Goal: Task Accomplishment & Management: Complete application form

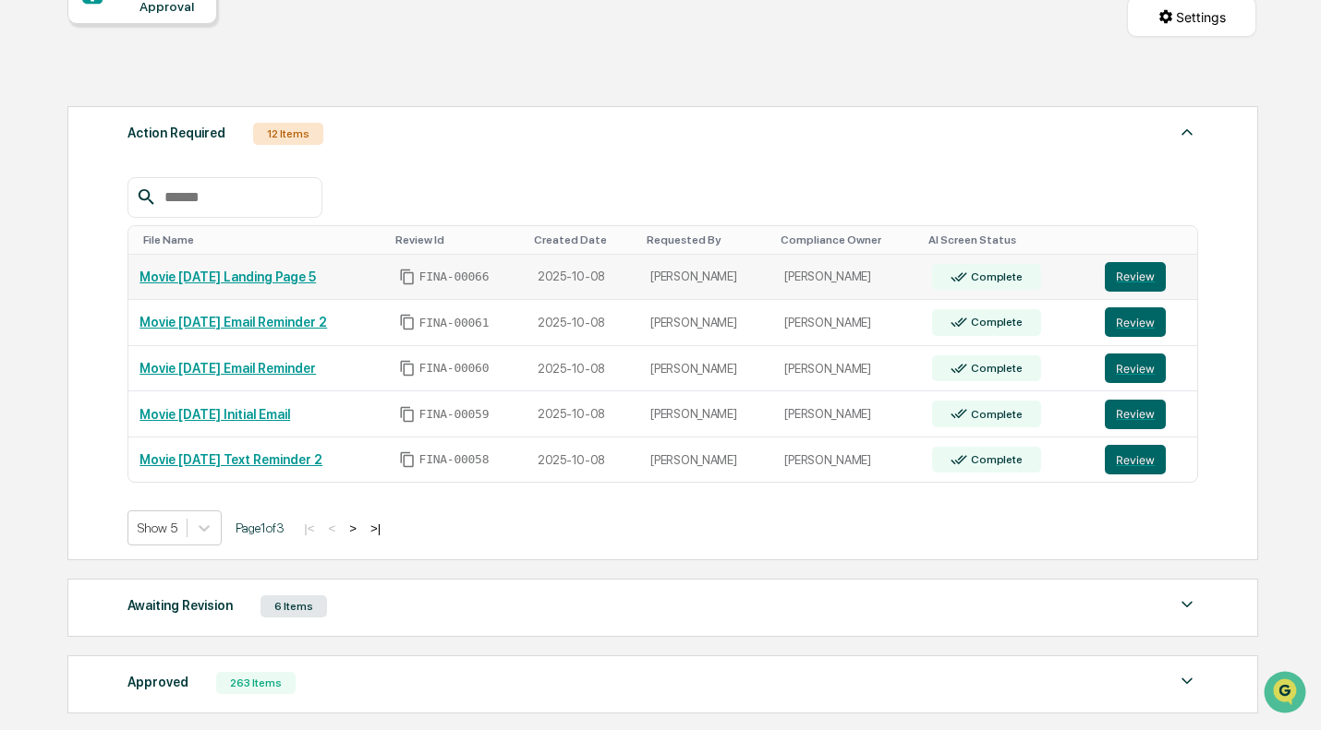
click at [1177, 273] on link "Review" at bounding box center [1145, 277] width 80 height 30
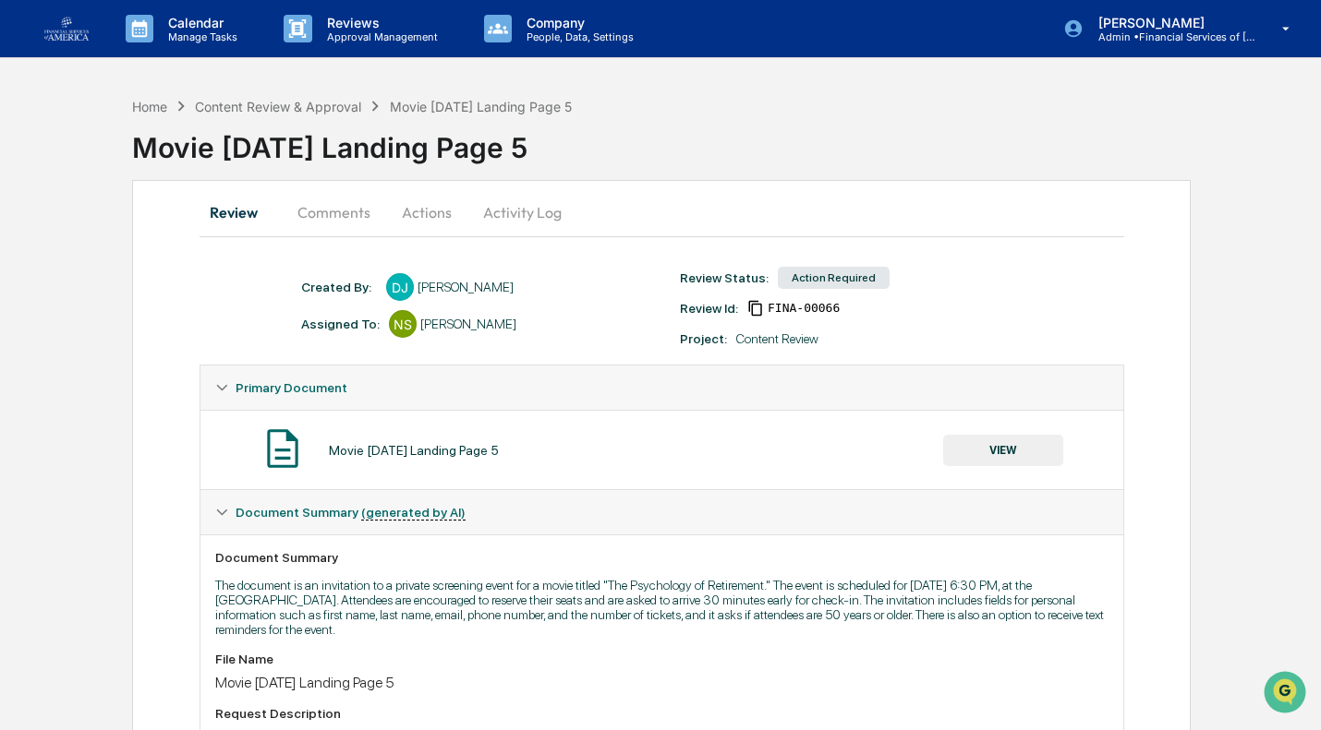
scroll to position [303, 0]
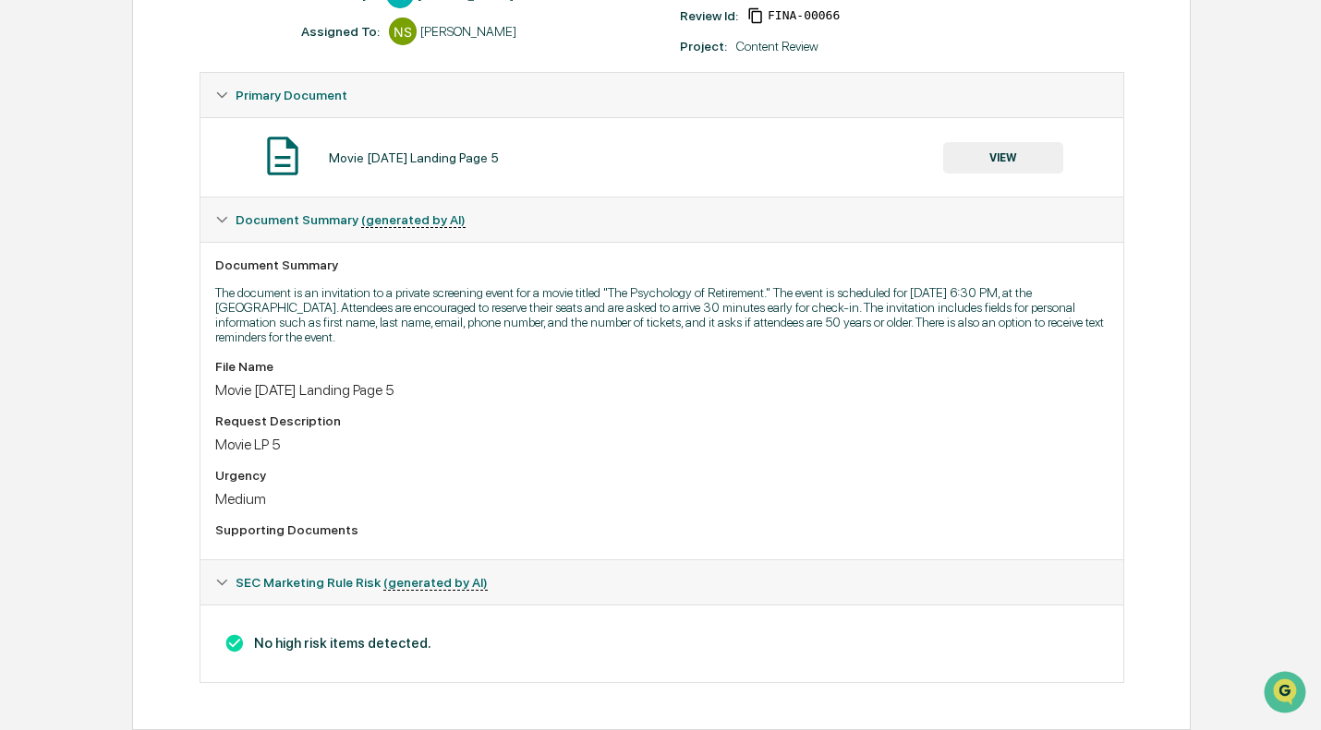
click at [1015, 164] on div "Movie 10/29/25 Landing Page 5 VIEW" at bounding box center [661, 157] width 893 height 49
click at [1001, 142] on button "VIEW" at bounding box center [1003, 157] width 120 height 31
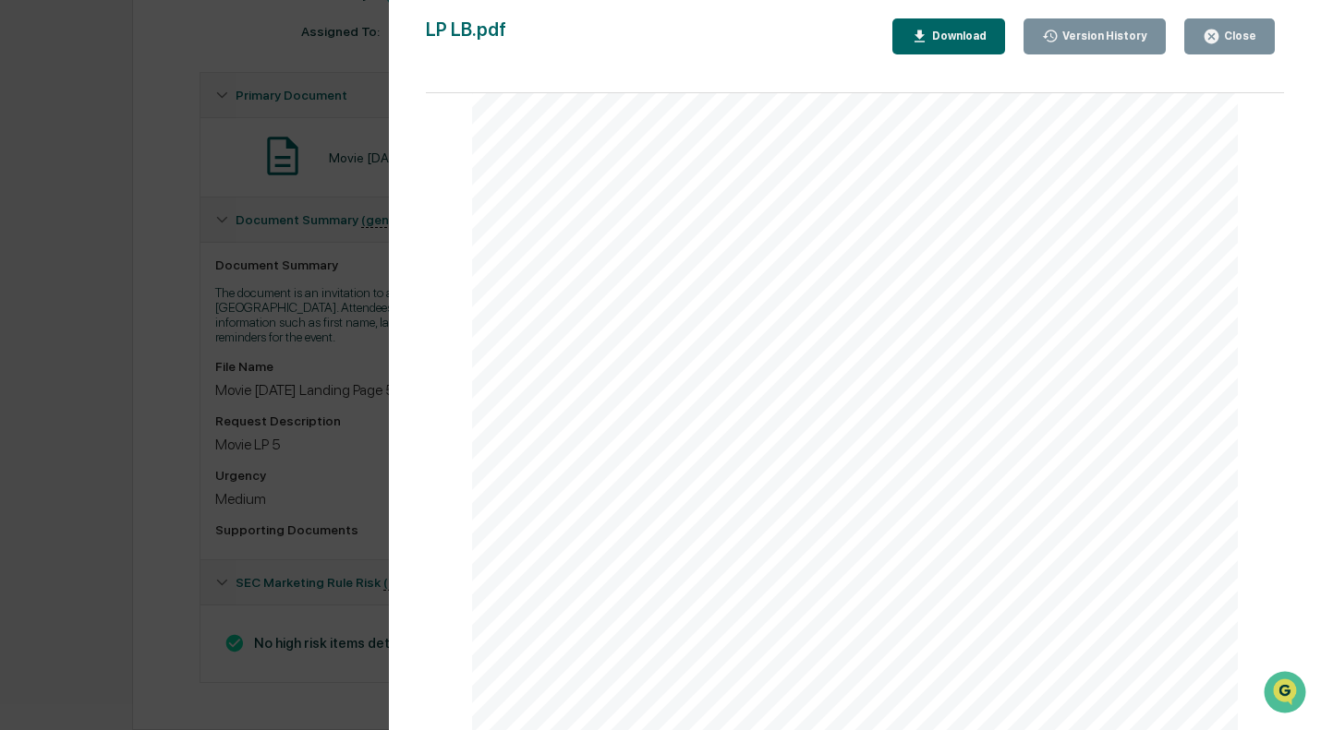
scroll to position [115, 0]
click at [1205, 36] on button "Close" at bounding box center [1229, 36] width 91 height 36
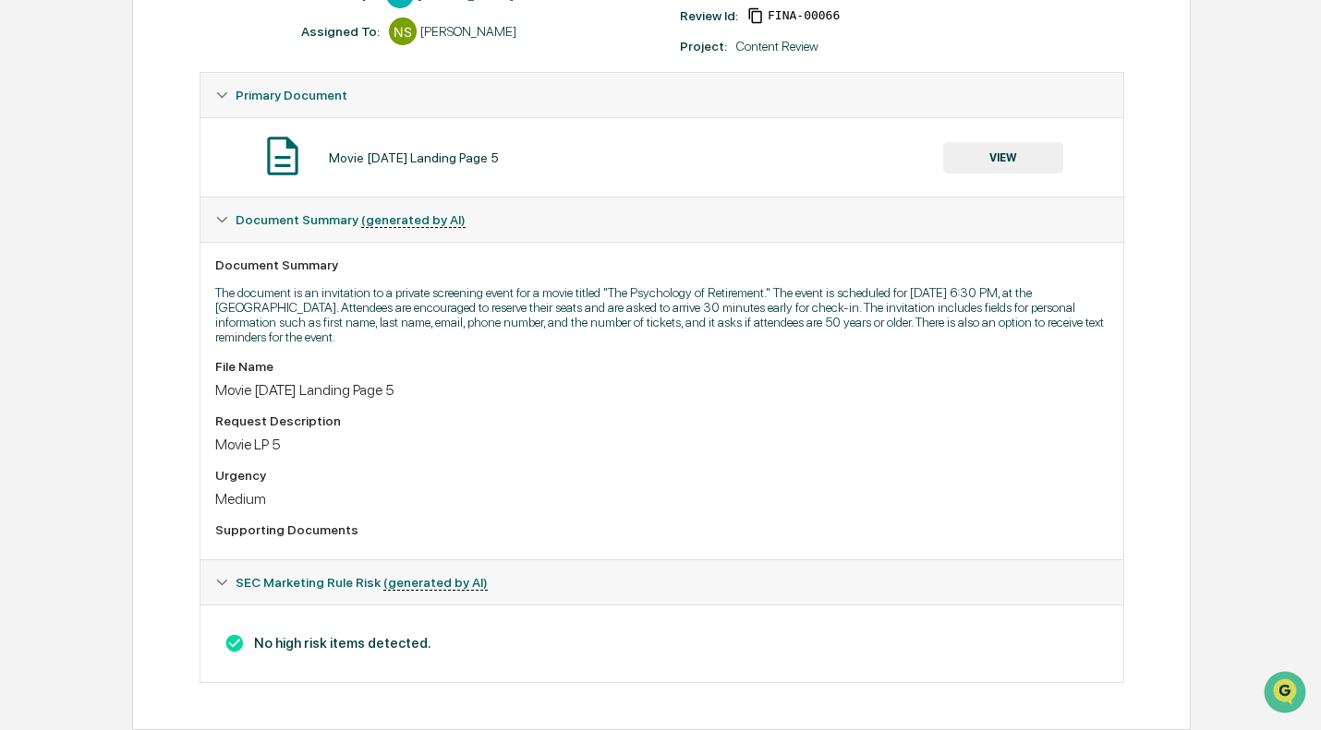
scroll to position [0, 0]
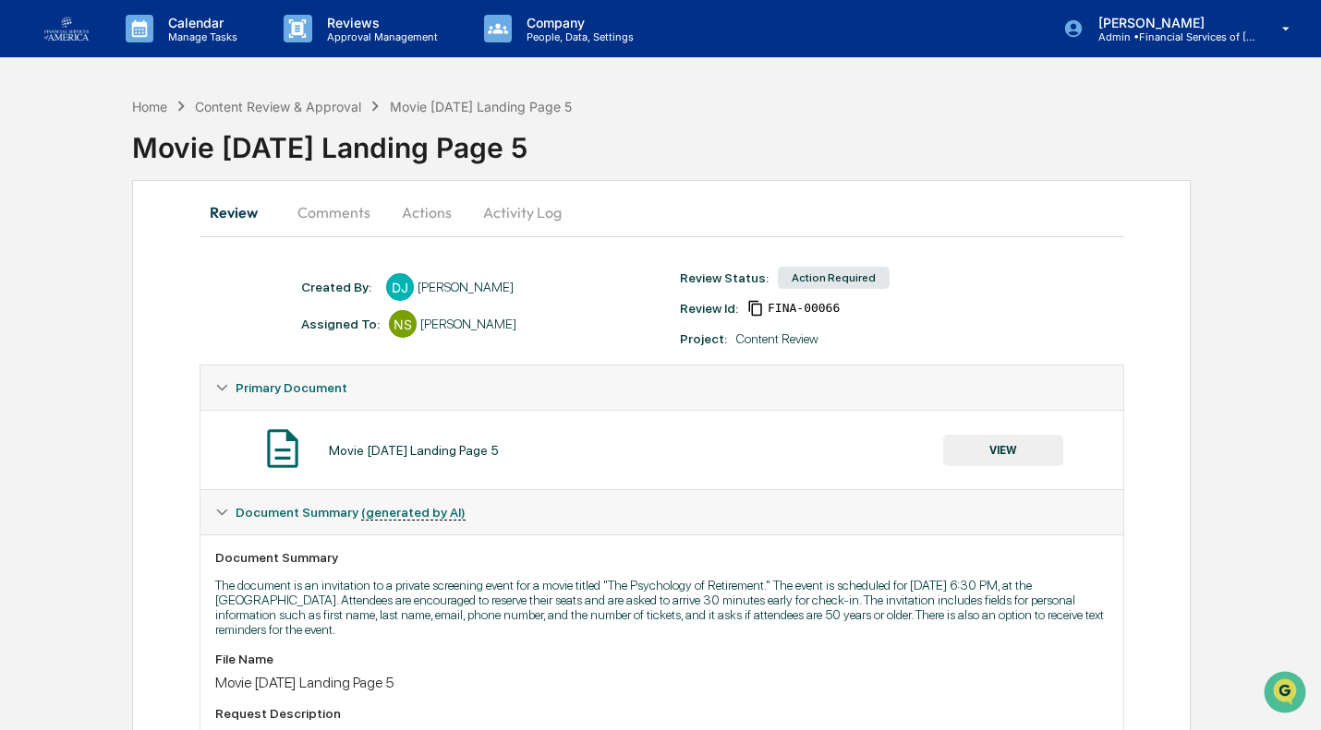
click at [421, 209] on button "Actions" at bounding box center [426, 212] width 83 height 44
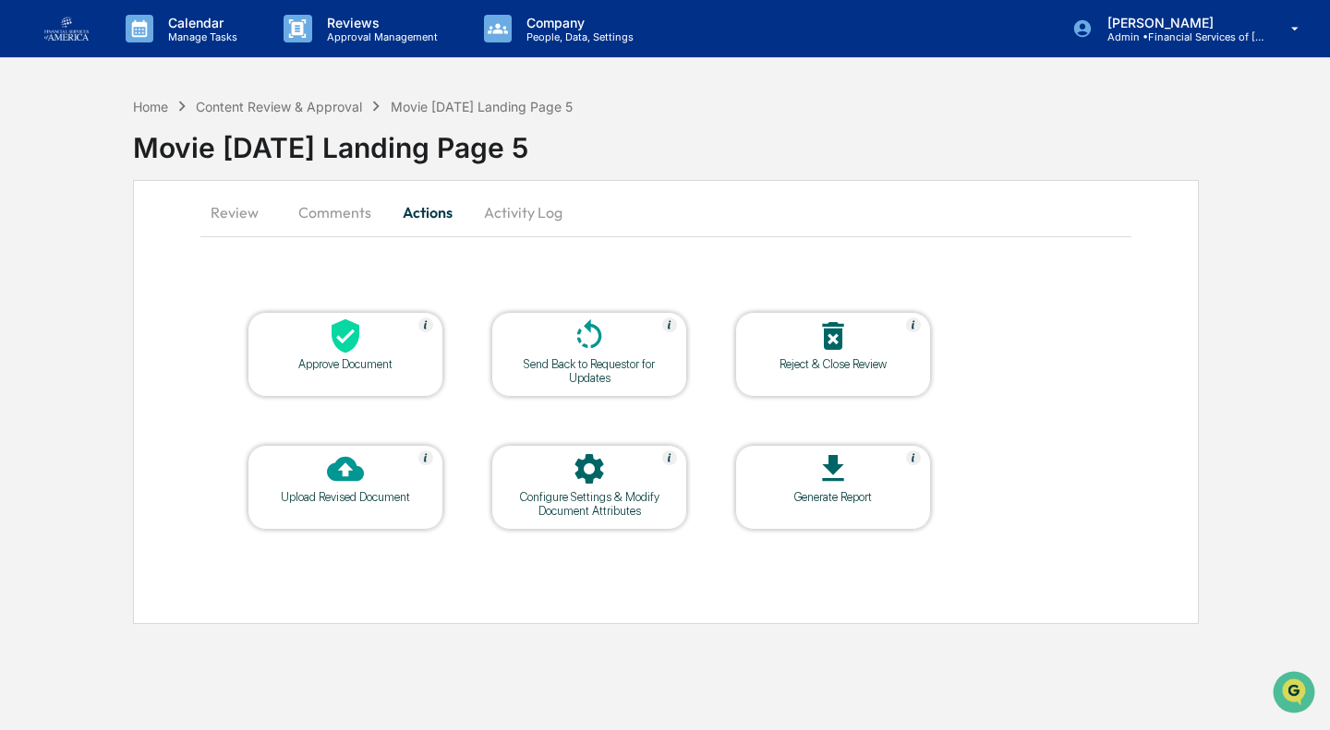
click at [383, 359] on div "Approve Document" at bounding box center [345, 364] width 166 height 14
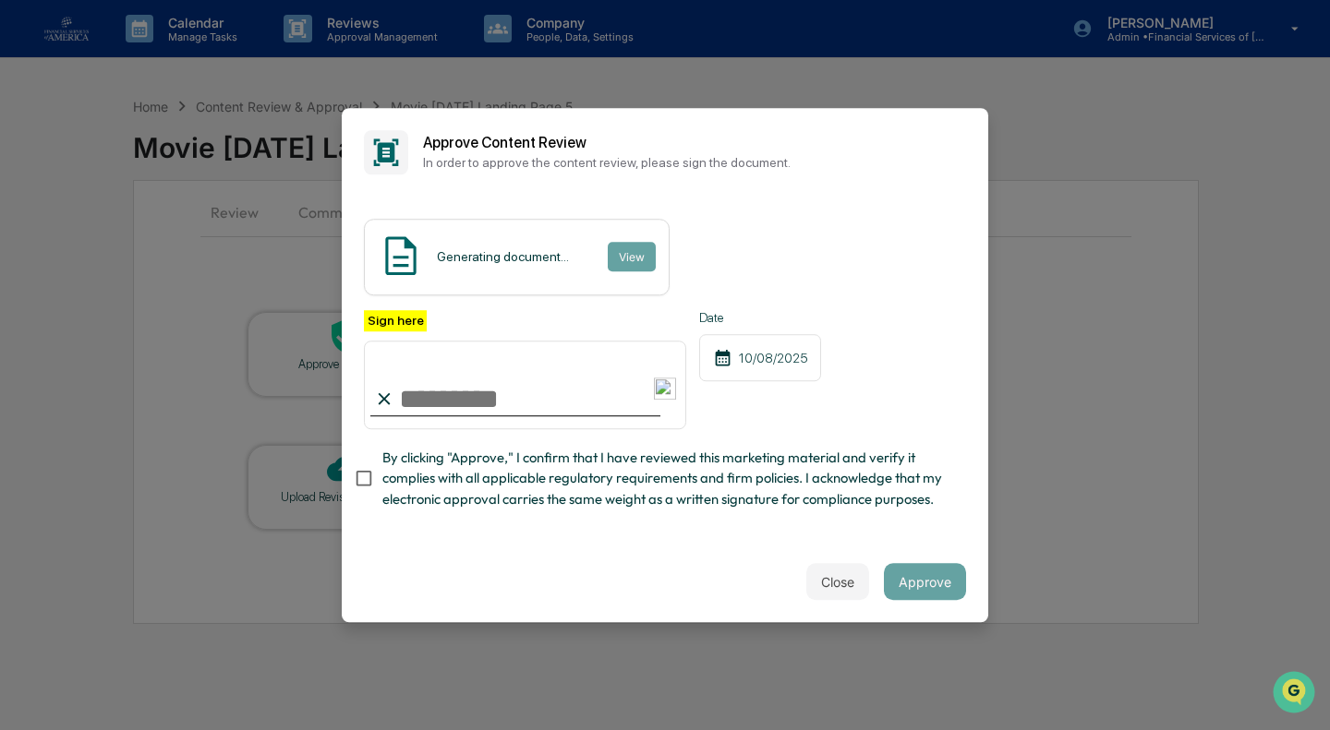
click at [394, 504] on span "By clicking "Approve," I confirm that I have reviewed this marketing material a…" at bounding box center [666, 479] width 569 height 62
click at [440, 374] on input "Sign here" at bounding box center [525, 385] width 322 height 89
type input "**********"
click at [930, 578] on button "Approve" at bounding box center [925, 581] width 82 height 37
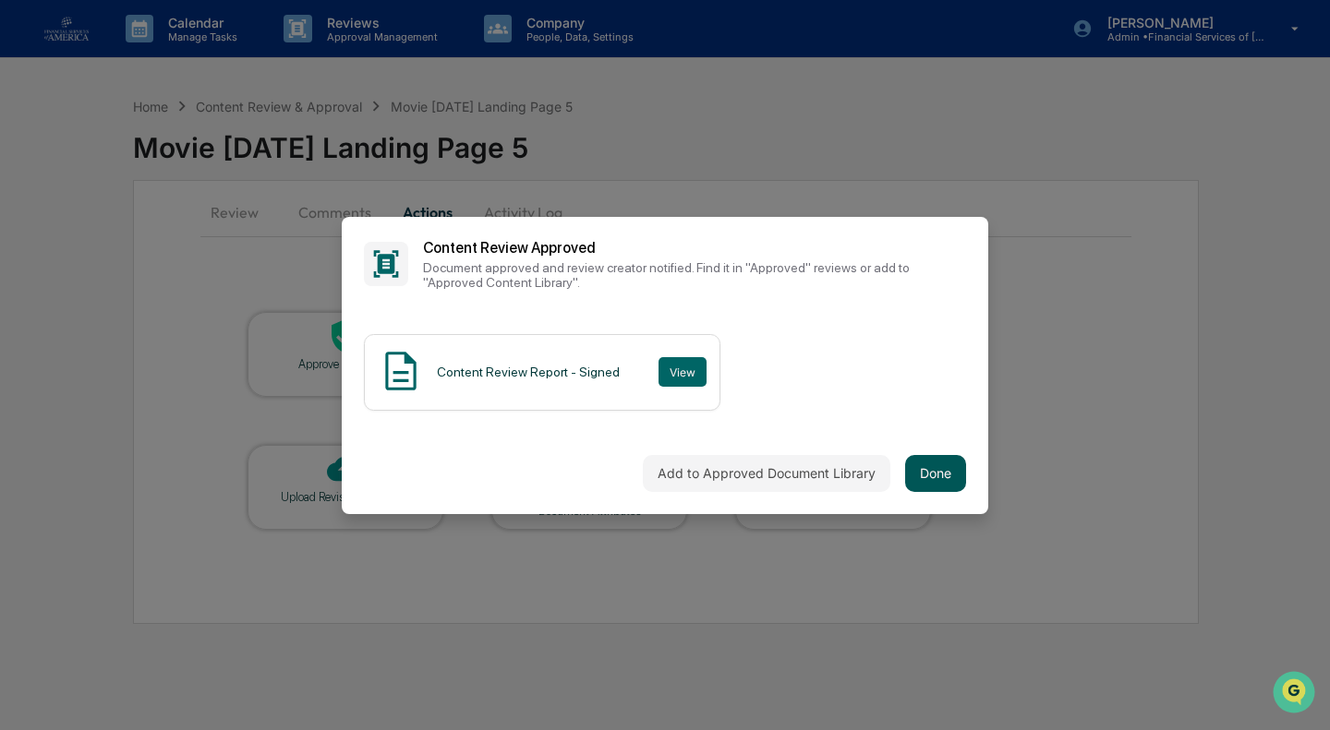
click at [937, 481] on button "Done" at bounding box center [935, 473] width 61 height 37
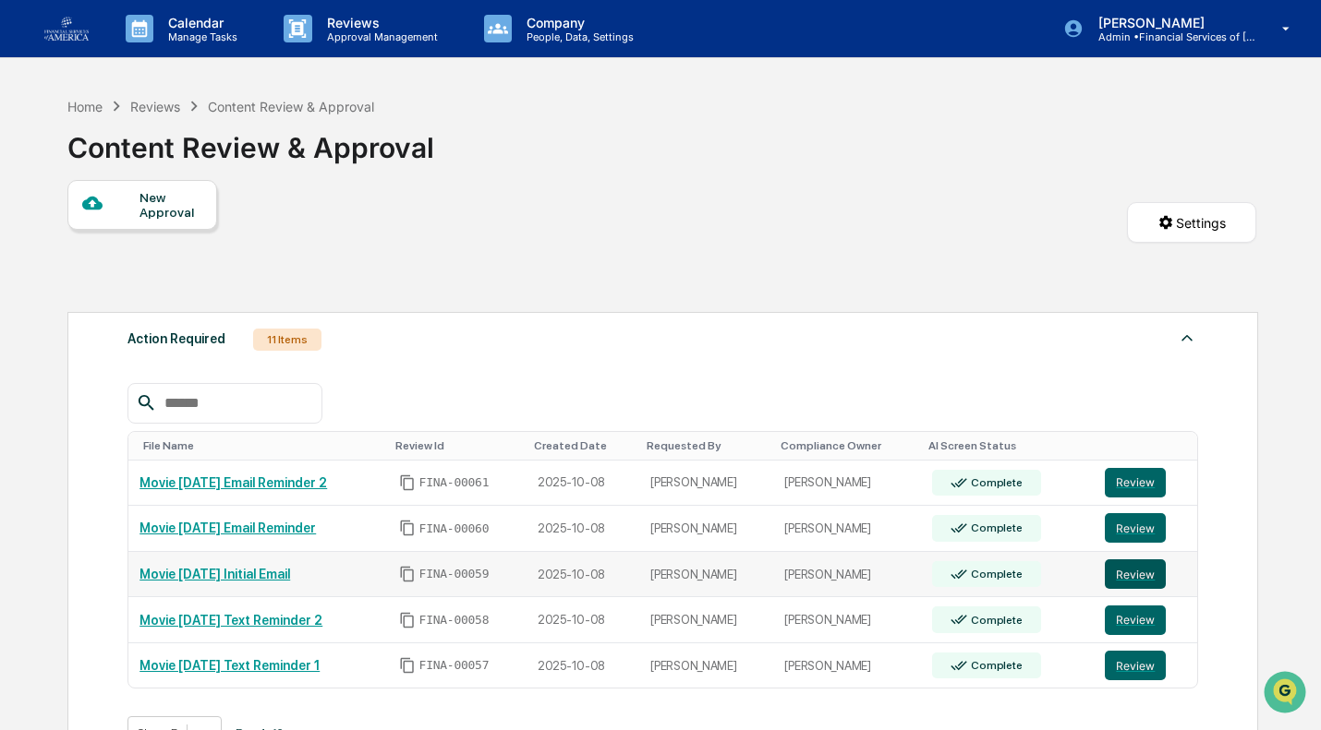
click at [1119, 564] on button "Review" at bounding box center [1135, 575] width 61 height 30
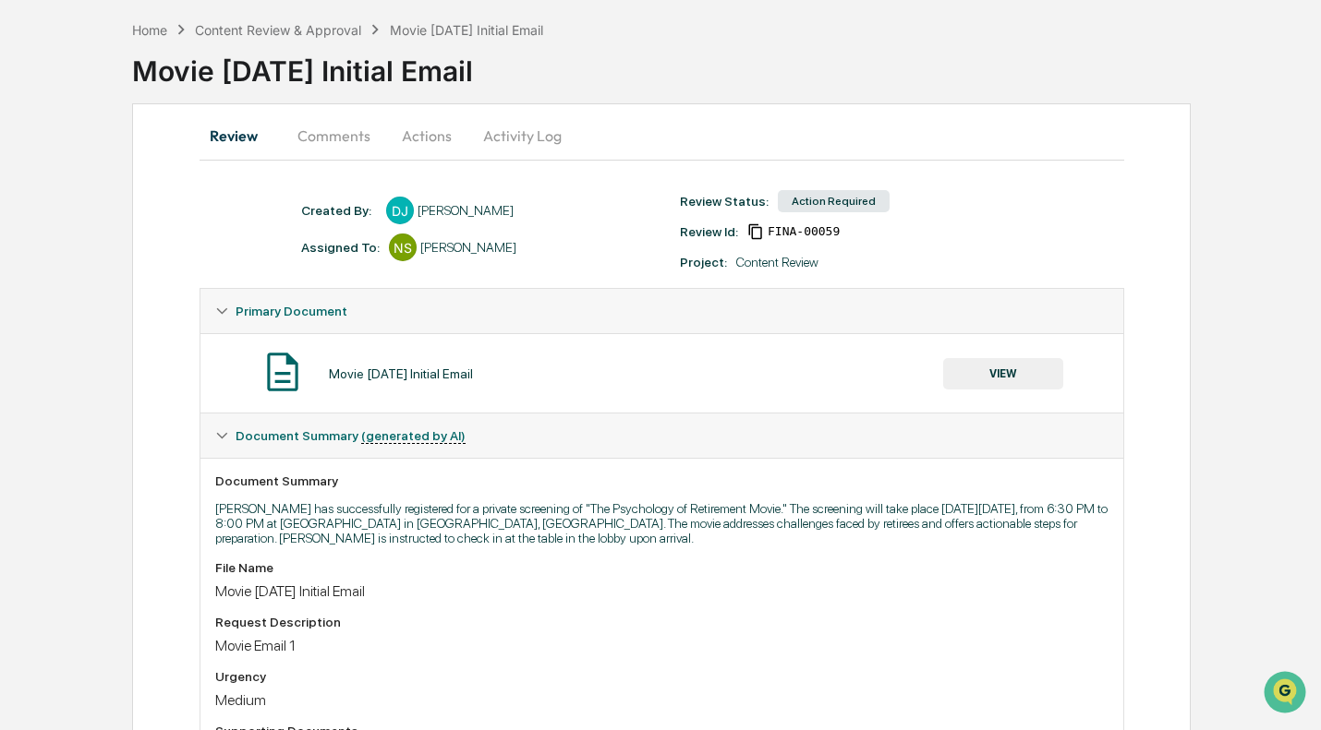
scroll to position [69, 0]
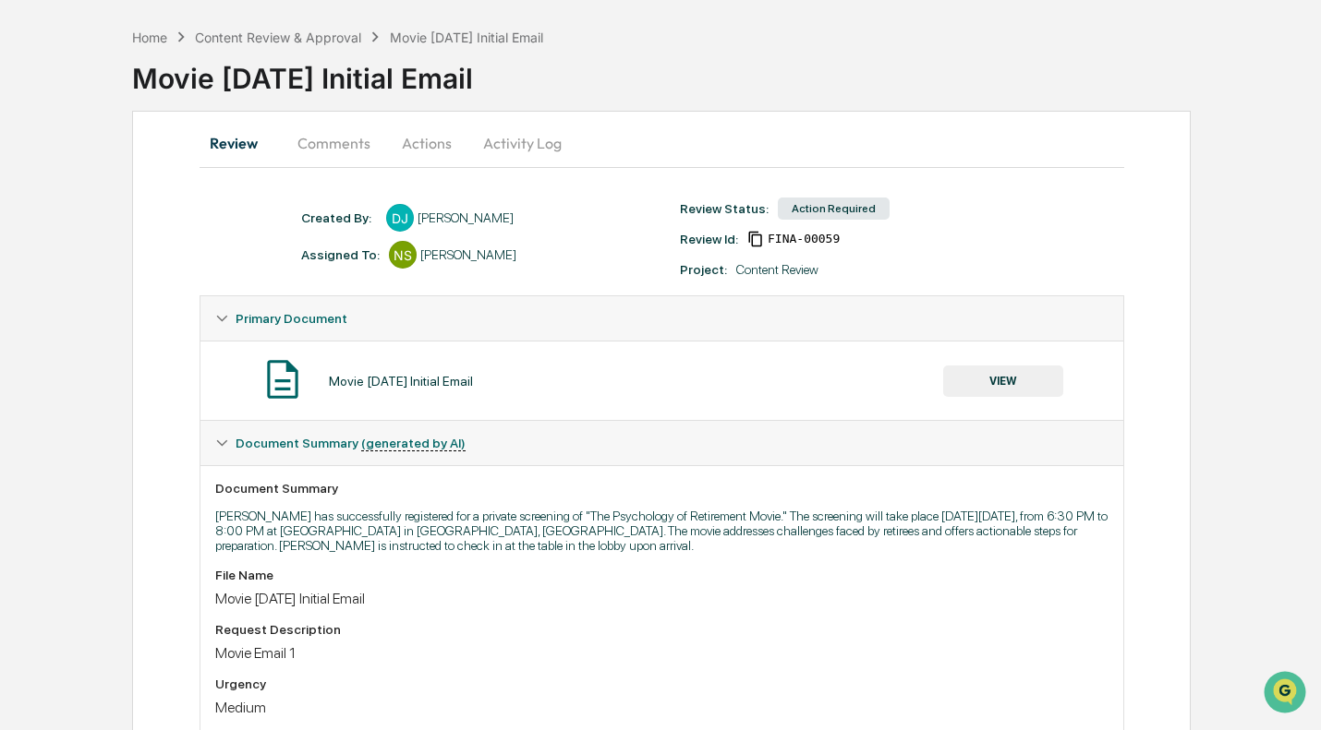
click at [991, 382] on button "VIEW" at bounding box center [1003, 381] width 120 height 31
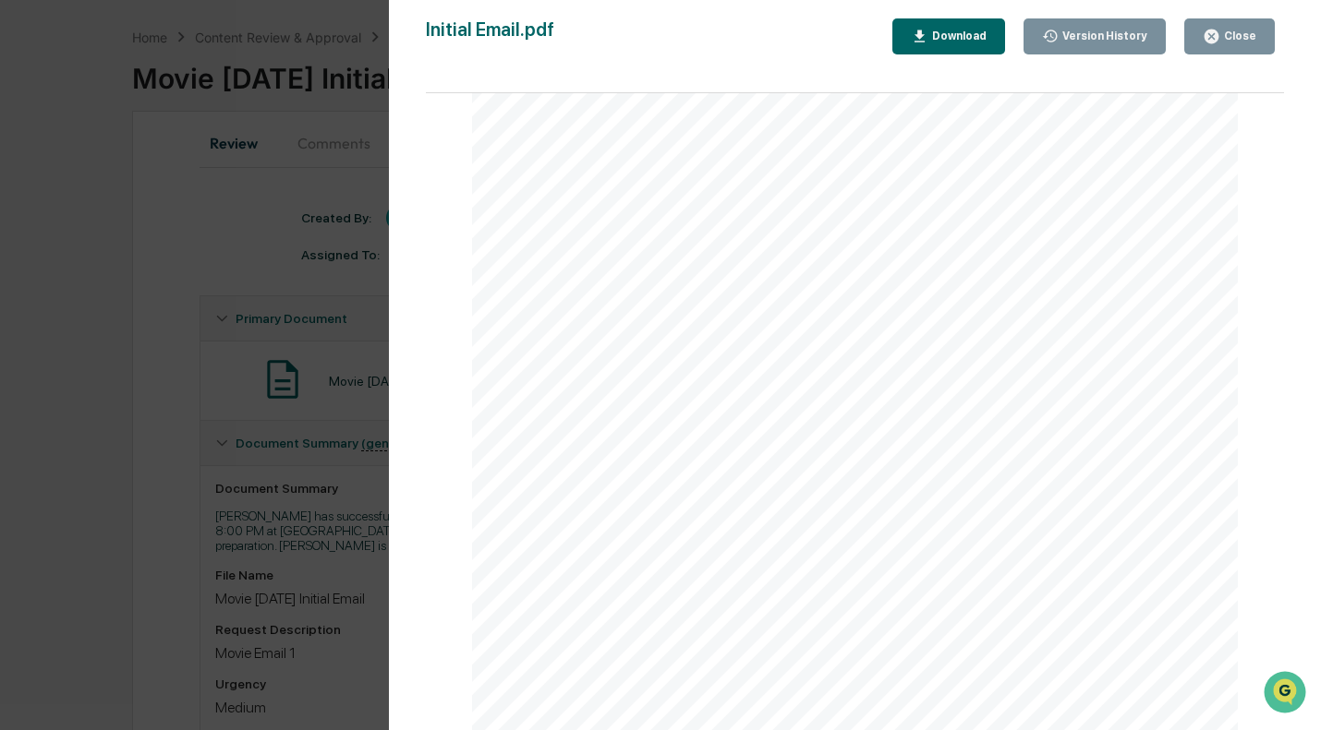
scroll to position [172, 0]
drag, startPoint x: 1024, startPoint y: 227, endPoint x: 1144, endPoint y: 170, distance: 133.0
click at [1144, 170] on div "Hello Edsar , Congratulations! You’ve successfully claimed your complimentary m…" at bounding box center [855, 459] width 767 height 991
click at [1220, 42] on icon "button" at bounding box center [1211, 37] width 18 height 18
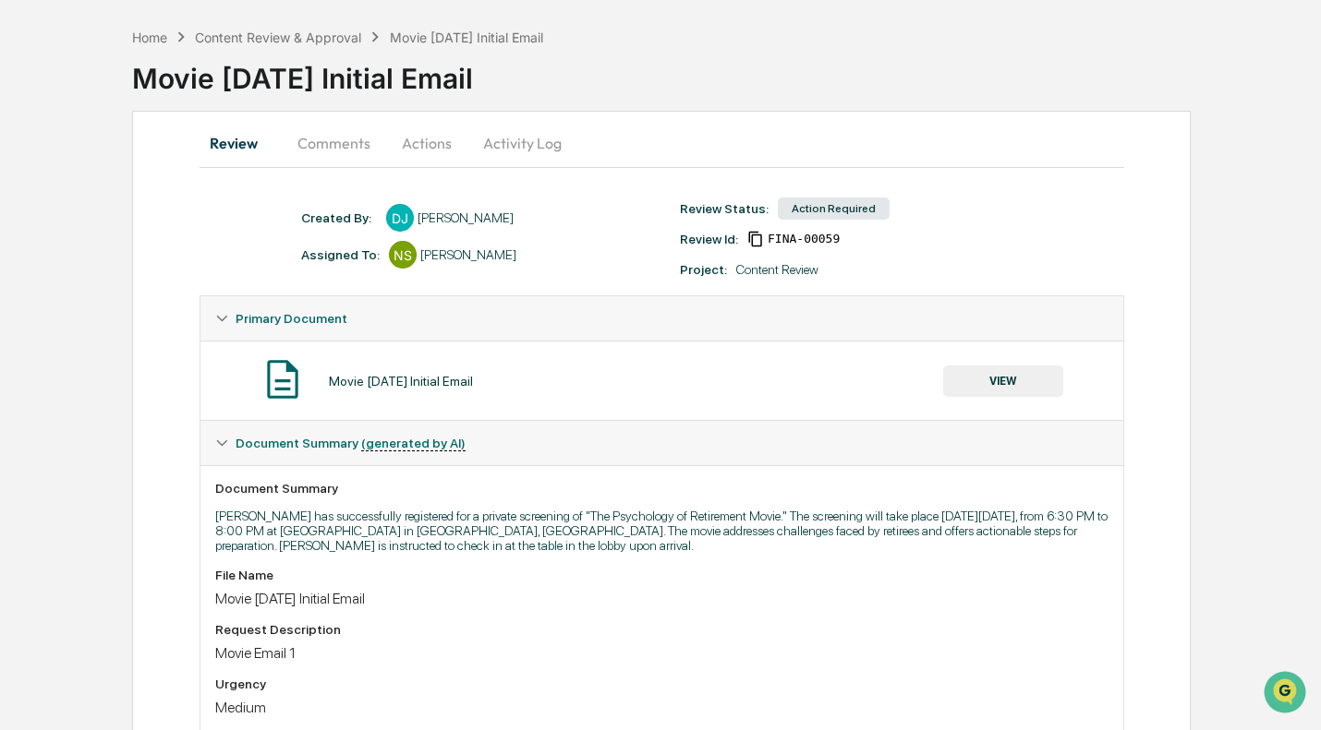
click at [404, 141] on button "Actions" at bounding box center [426, 143] width 83 height 44
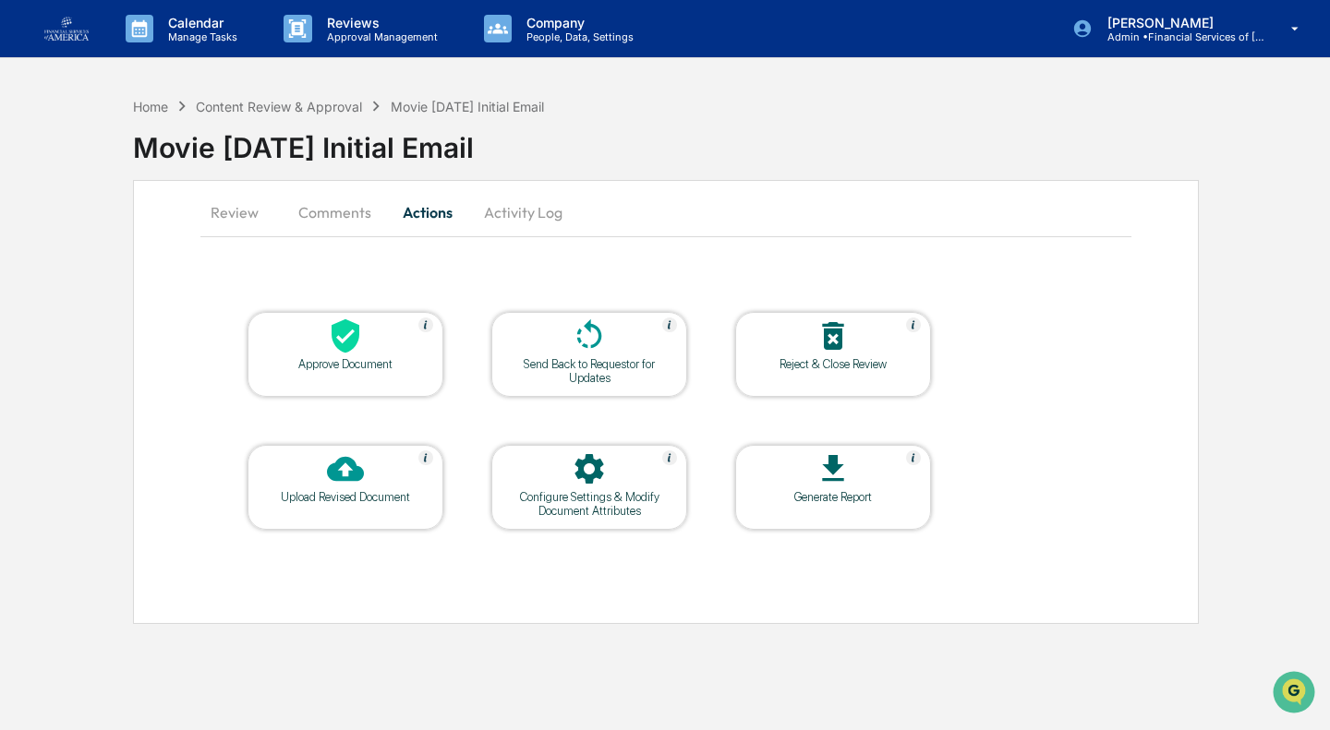
click at [382, 346] on div at bounding box center [345, 338] width 185 height 40
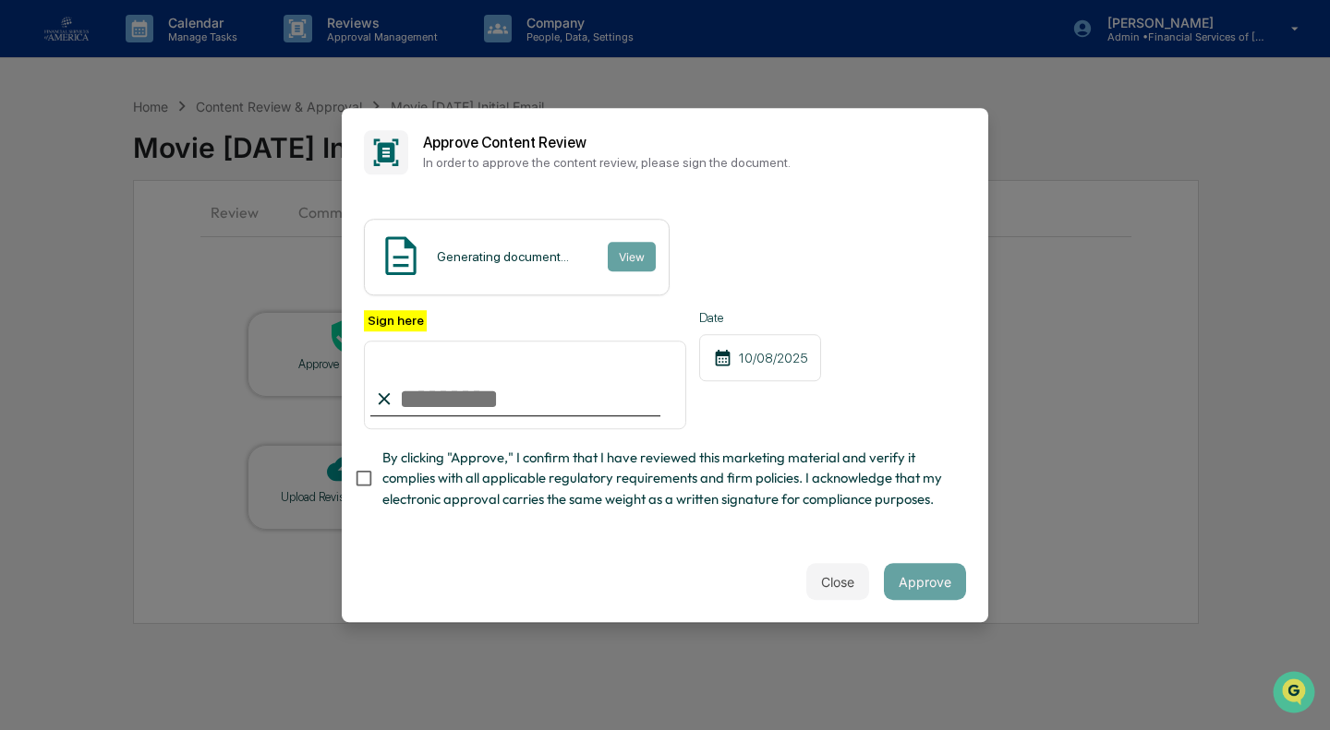
click at [458, 476] on span "By clicking "Approve," I confirm that I have reviewed this marketing material a…" at bounding box center [666, 479] width 569 height 62
click at [477, 401] on input "Sign here" at bounding box center [525, 385] width 322 height 89
type input "**********"
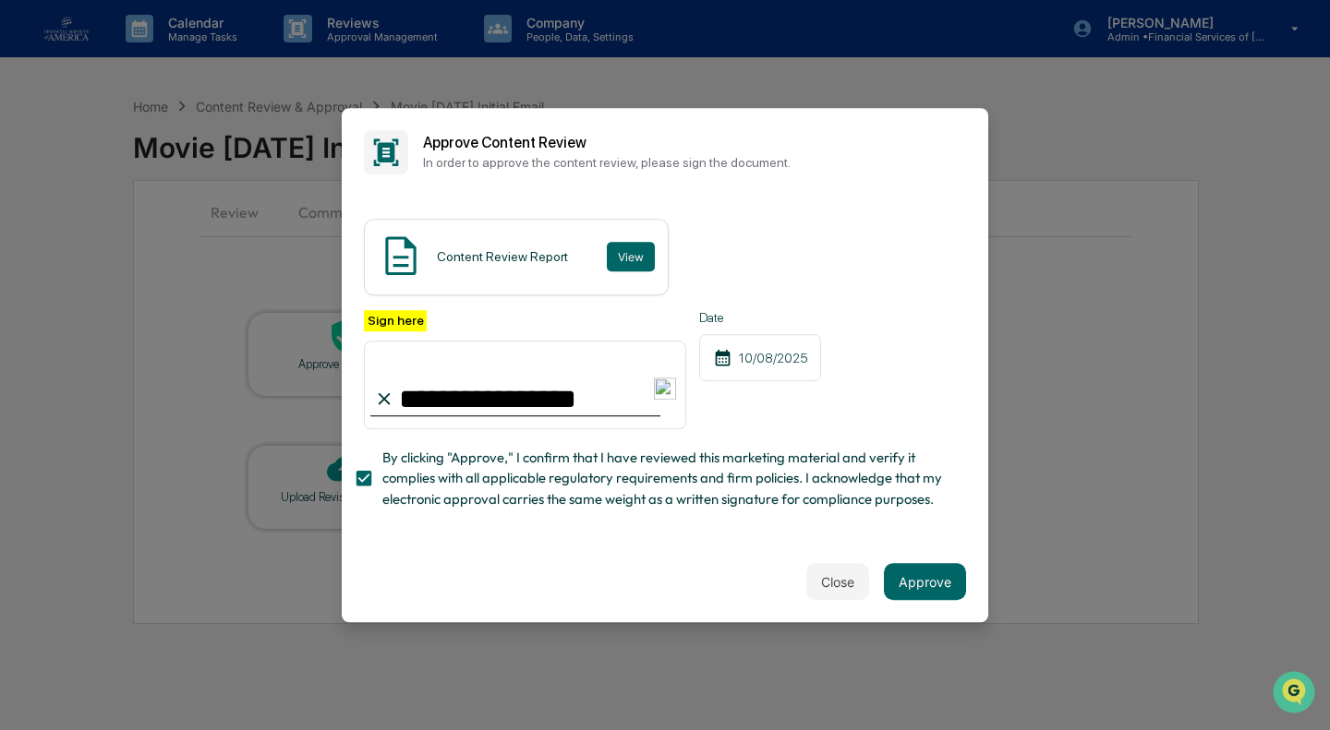
click at [771, 449] on span "By clicking "Approve," I confirm that I have reviewed this marketing material a…" at bounding box center [666, 479] width 569 height 62
click at [730, 555] on div "Close Approve" at bounding box center [665, 581] width 646 height 81
click at [694, 475] on span "By clicking "Approve," I confirm that I have reviewed this marketing material a…" at bounding box center [666, 479] width 569 height 62
click at [904, 598] on button "Approve" at bounding box center [925, 581] width 82 height 37
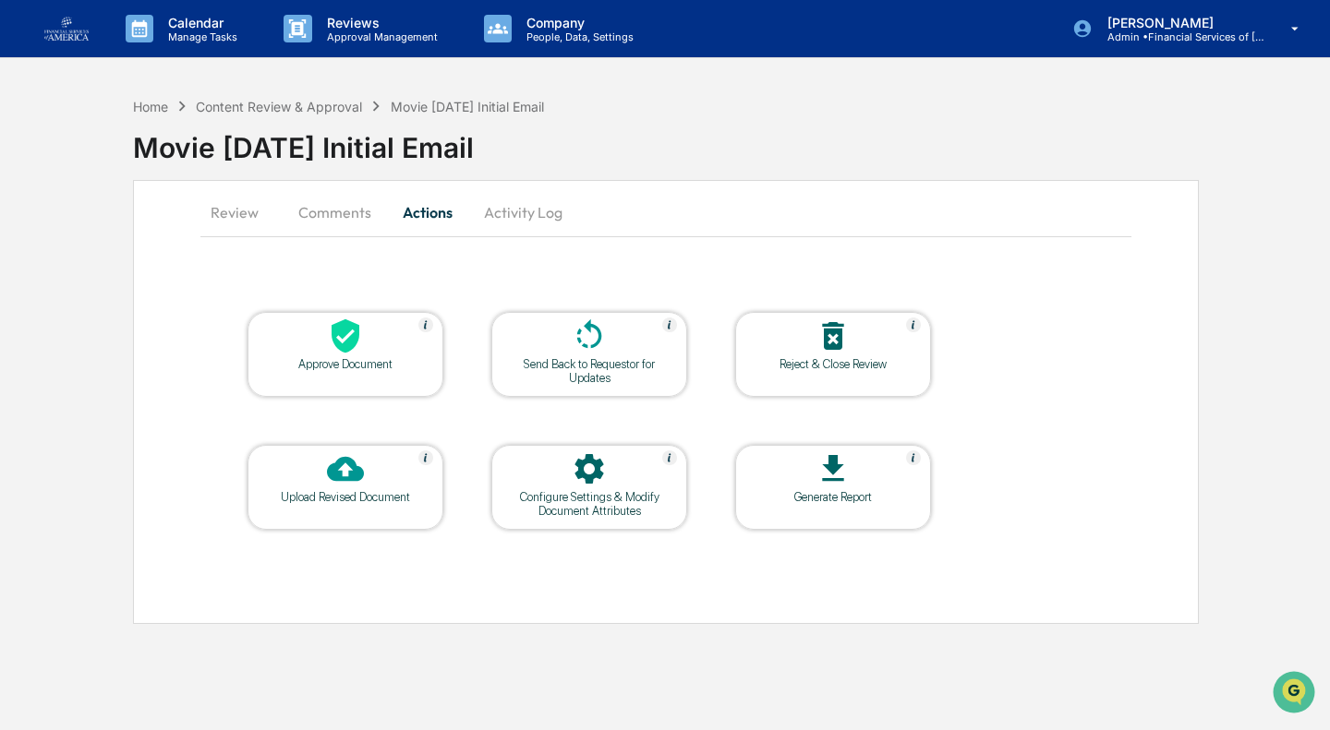
click at [257, 211] on button "Review" at bounding box center [241, 212] width 83 height 44
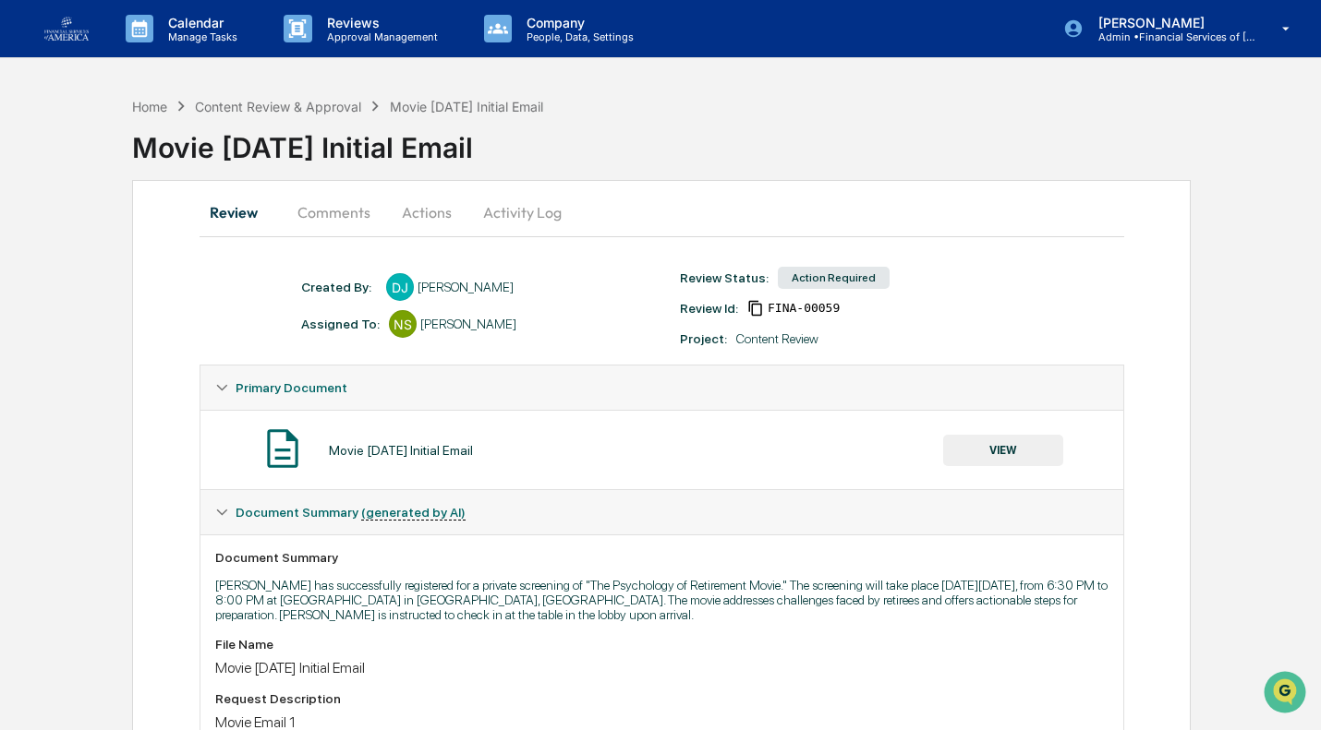
click at [973, 446] on button "VIEW" at bounding box center [1003, 450] width 120 height 31
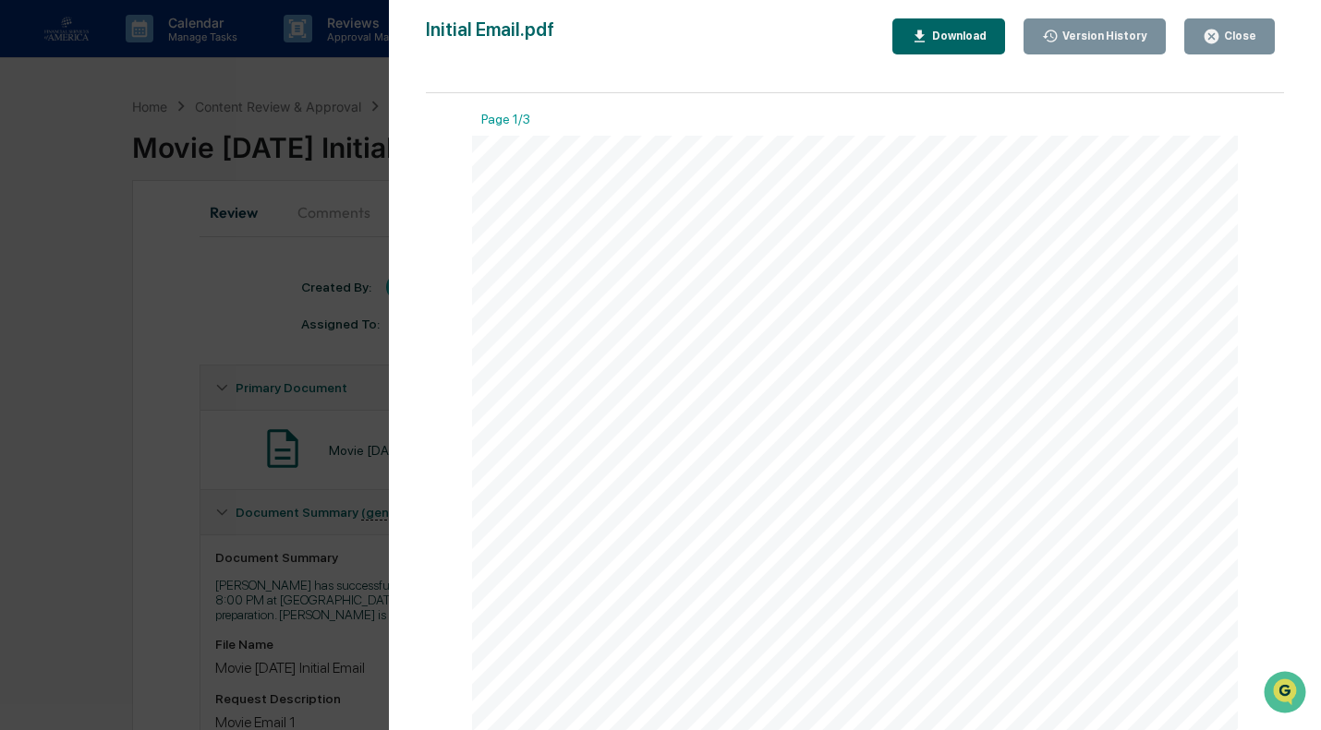
click at [1232, 44] on div "Close" at bounding box center [1229, 37] width 54 height 18
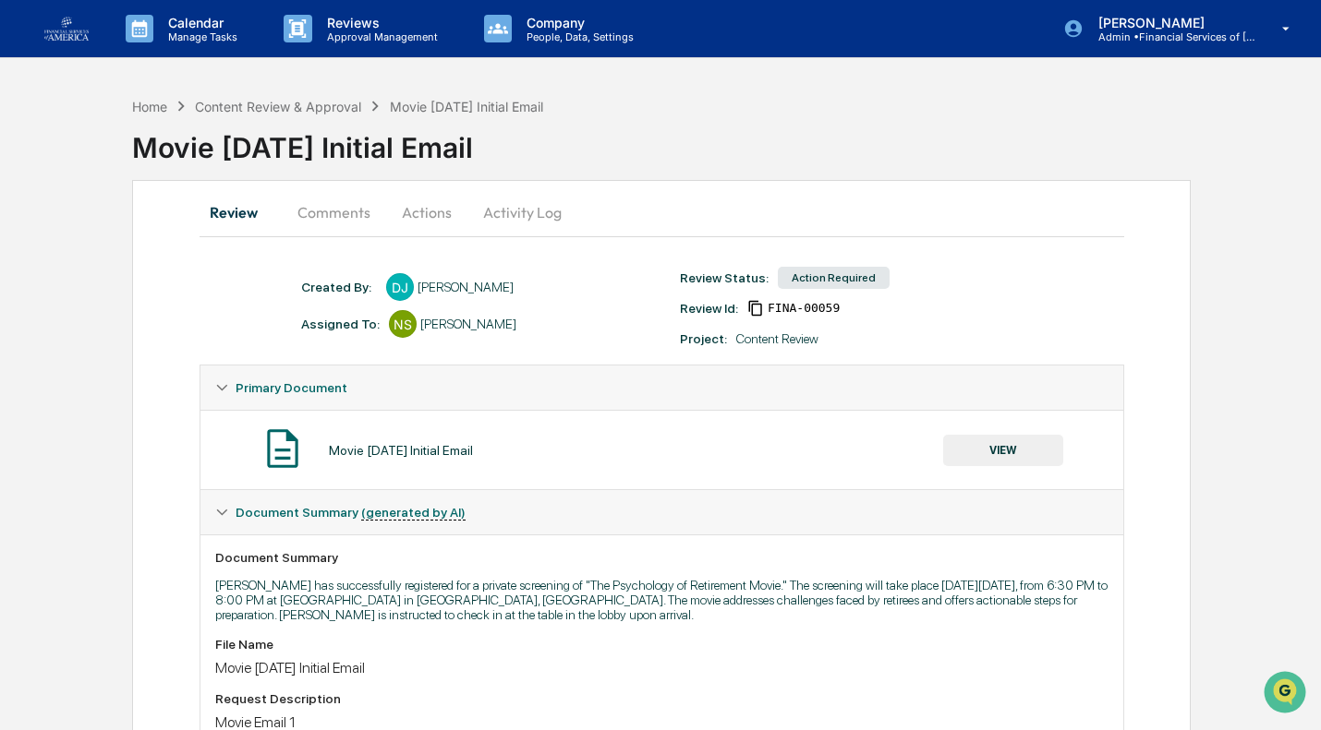
click at [411, 201] on button "Actions" at bounding box center [426, 212] width 83 height 44
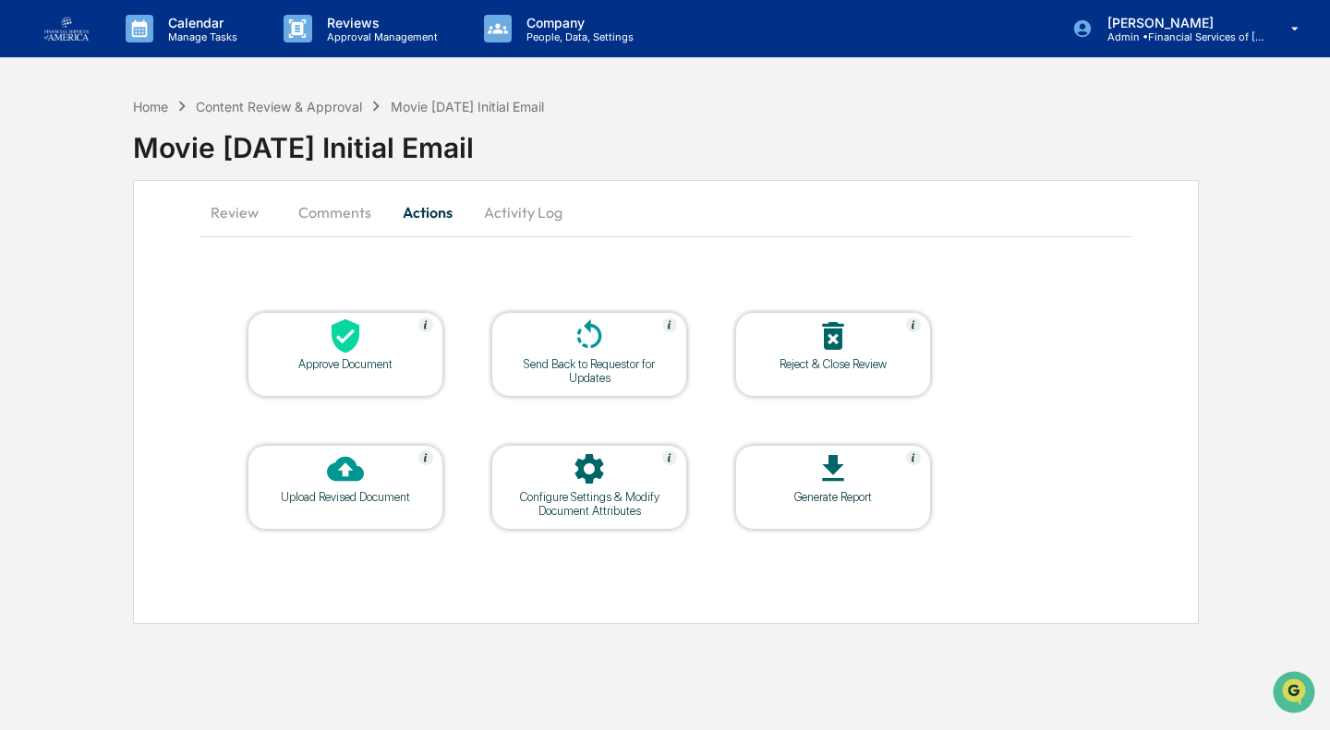
click at [328, 334] on icon at bounding box center [345, 336] width 37 height 37
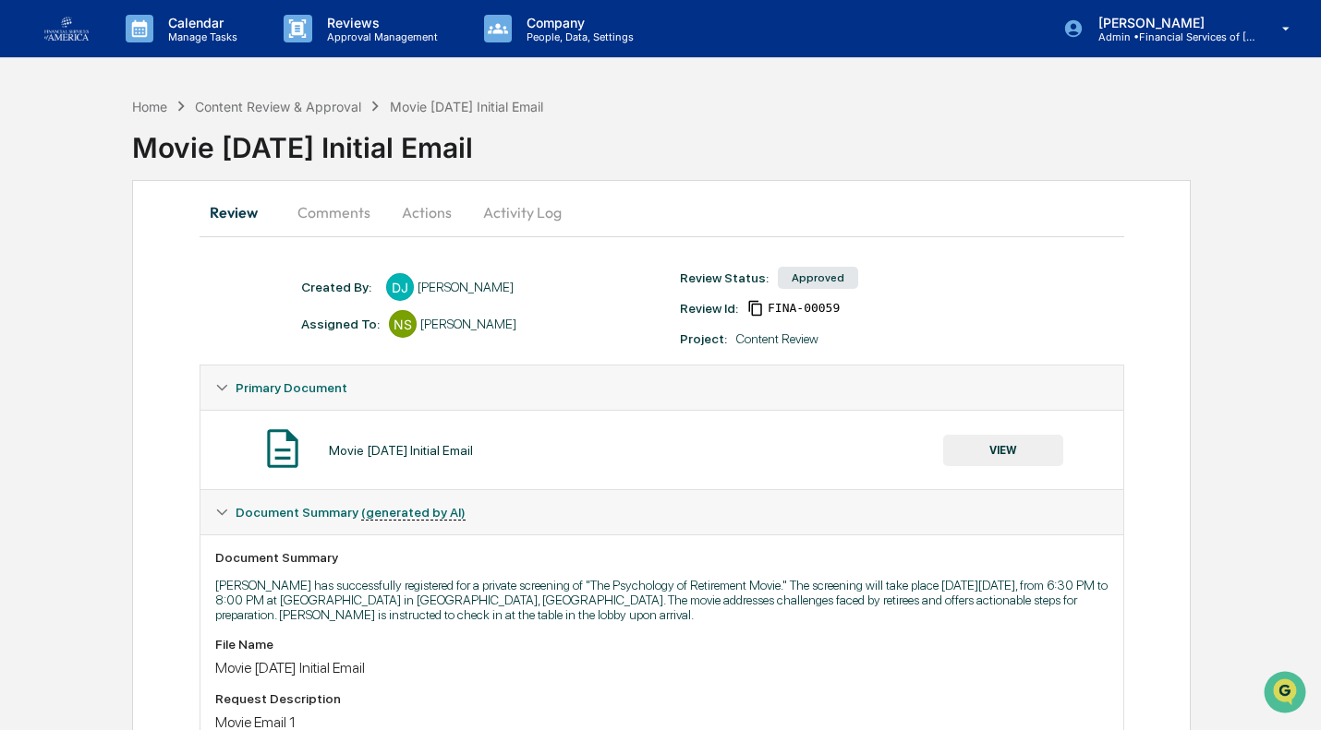
click at [437, 210] on button "Actions" at bounding box center [426, 212] width 83 height 44
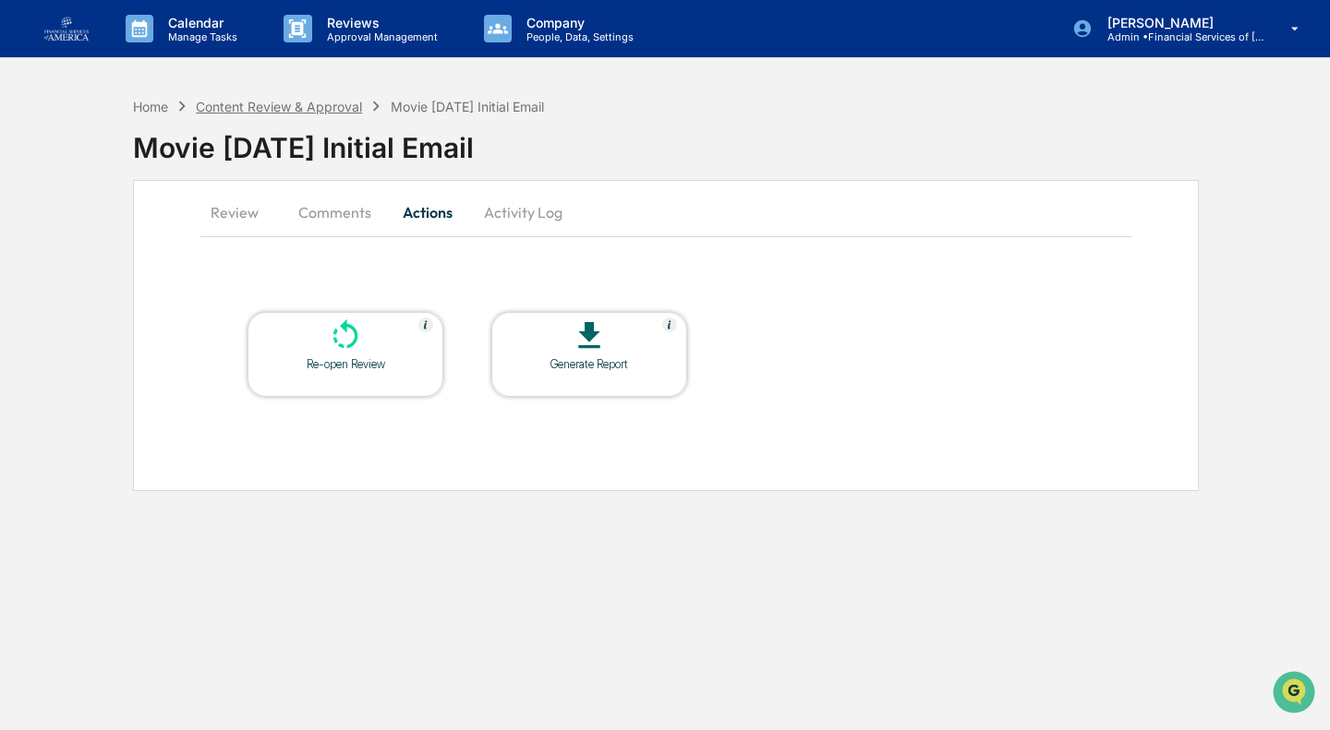
click at [230, 104] on div "Content Review & Approval" at bounding box center [279, 107] width 166 height 16
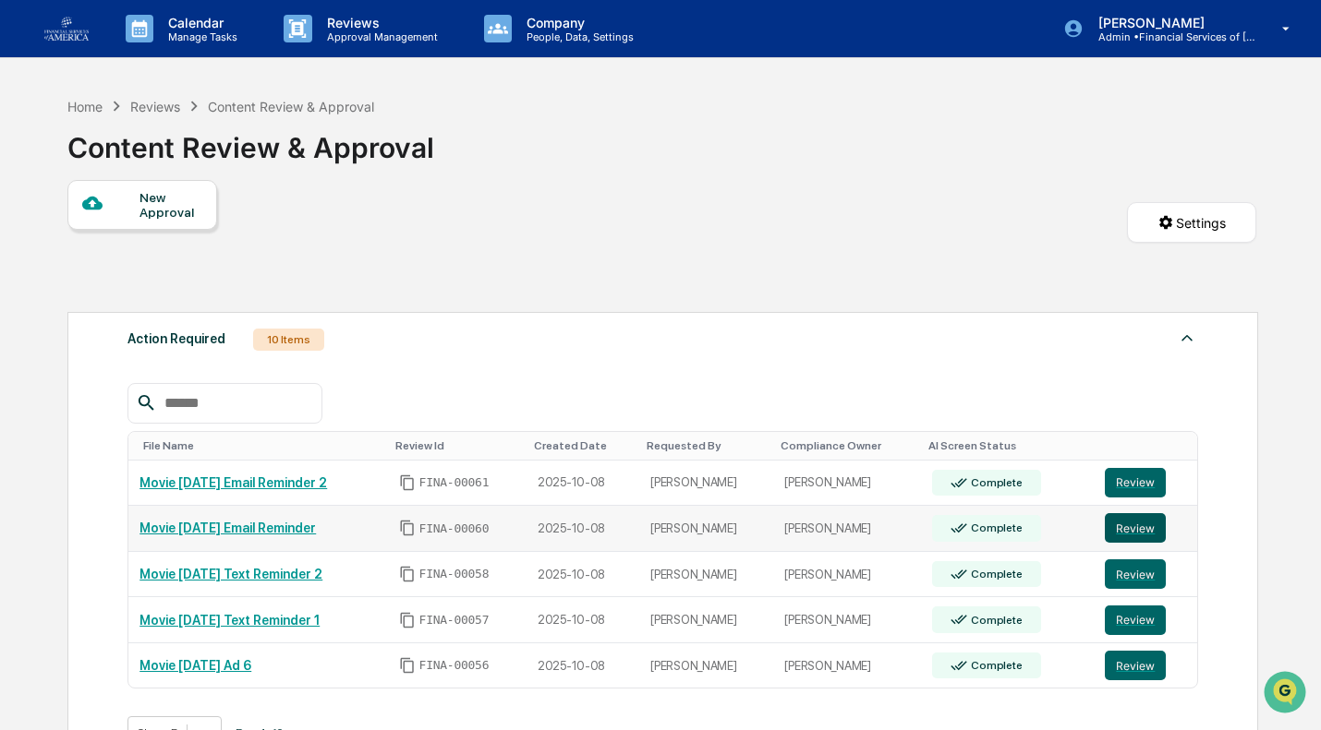
click at [1131, 530] on button "Review" at bounding box center [1135, 528] width 61 height 30
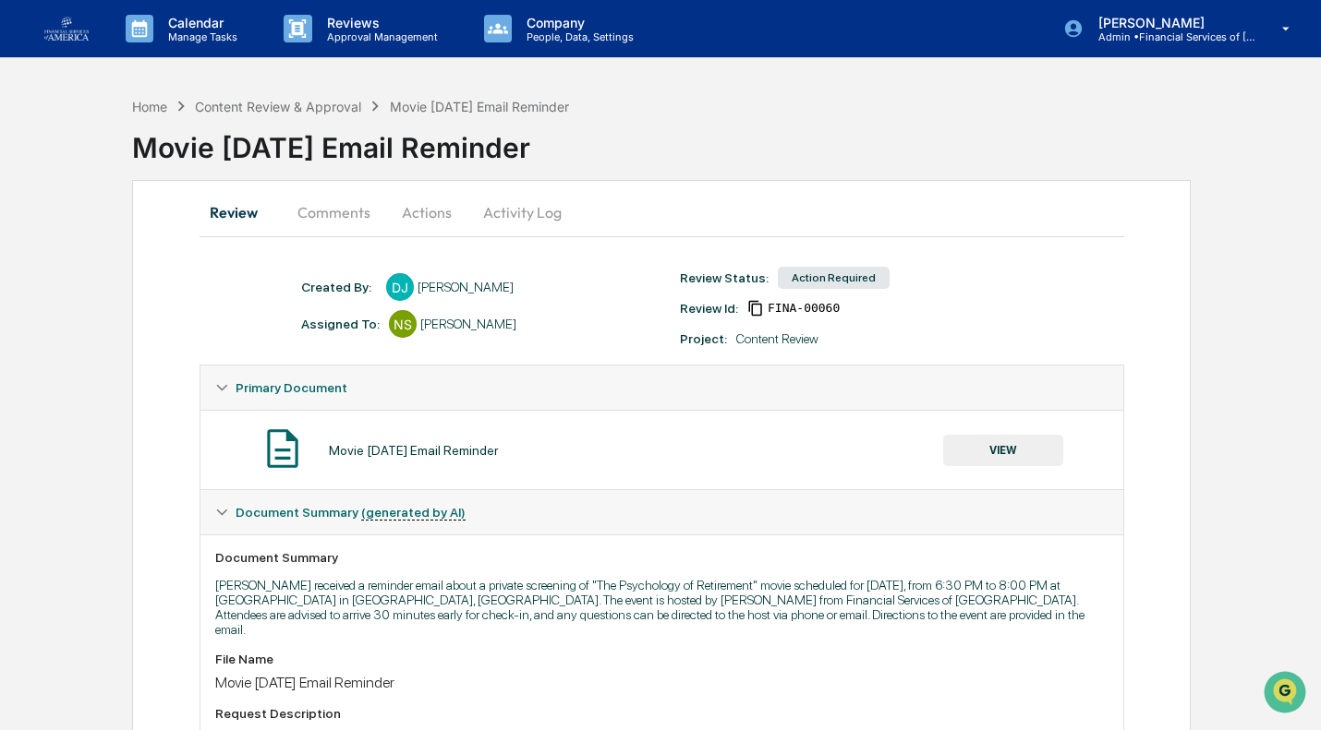
scroll to position [287, 0]
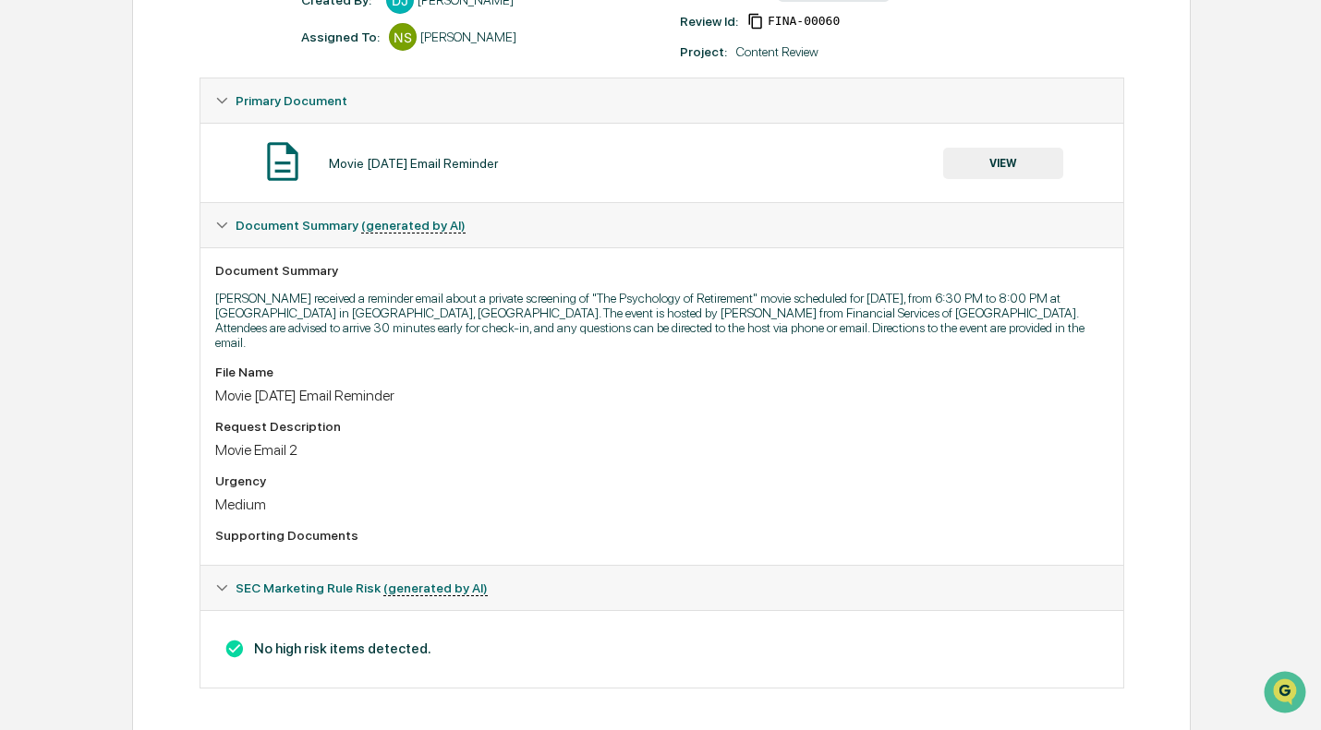
click at [1007, 165] on button "VIEW" at bounding box center [1003, 163] width 120 height 31
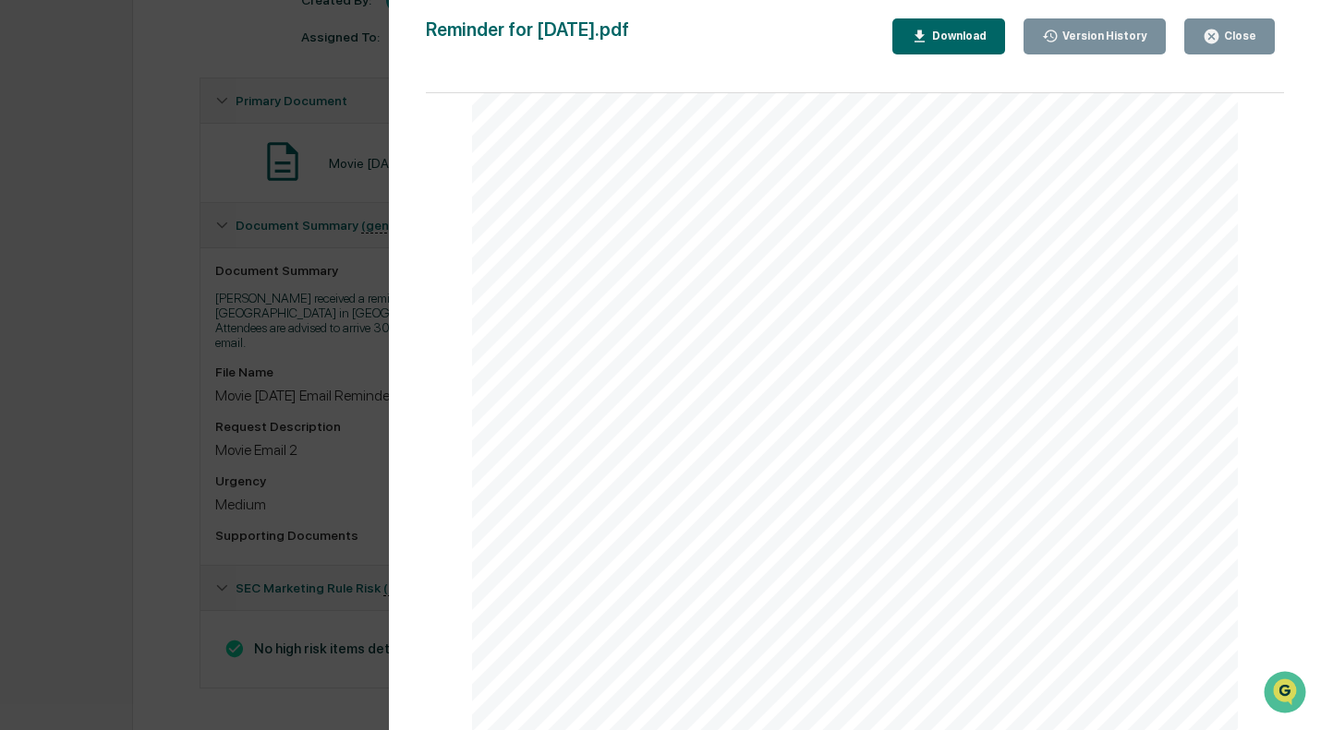
scroll to position [395, 0]
click at [1232, 35] on div "Close" at bounding box center [1238, 36] width 36 height 13
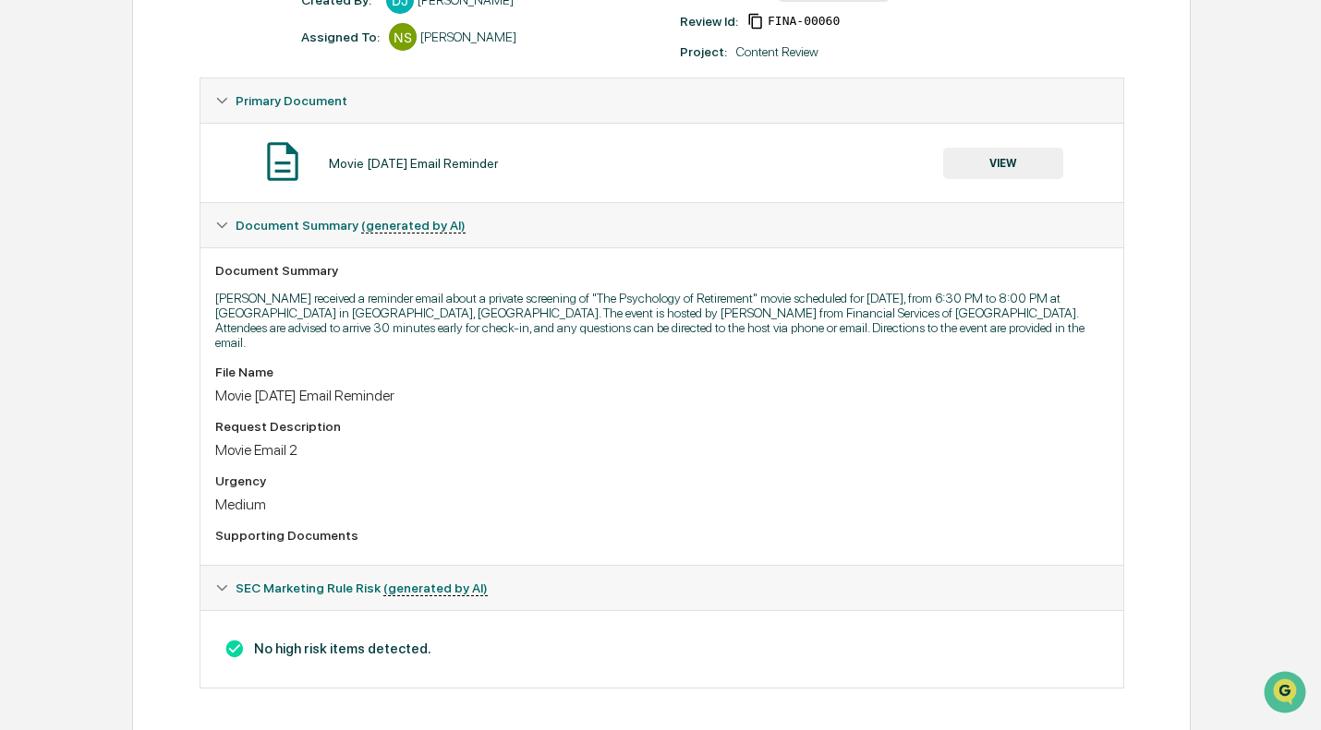
scroll to position [0, 0]
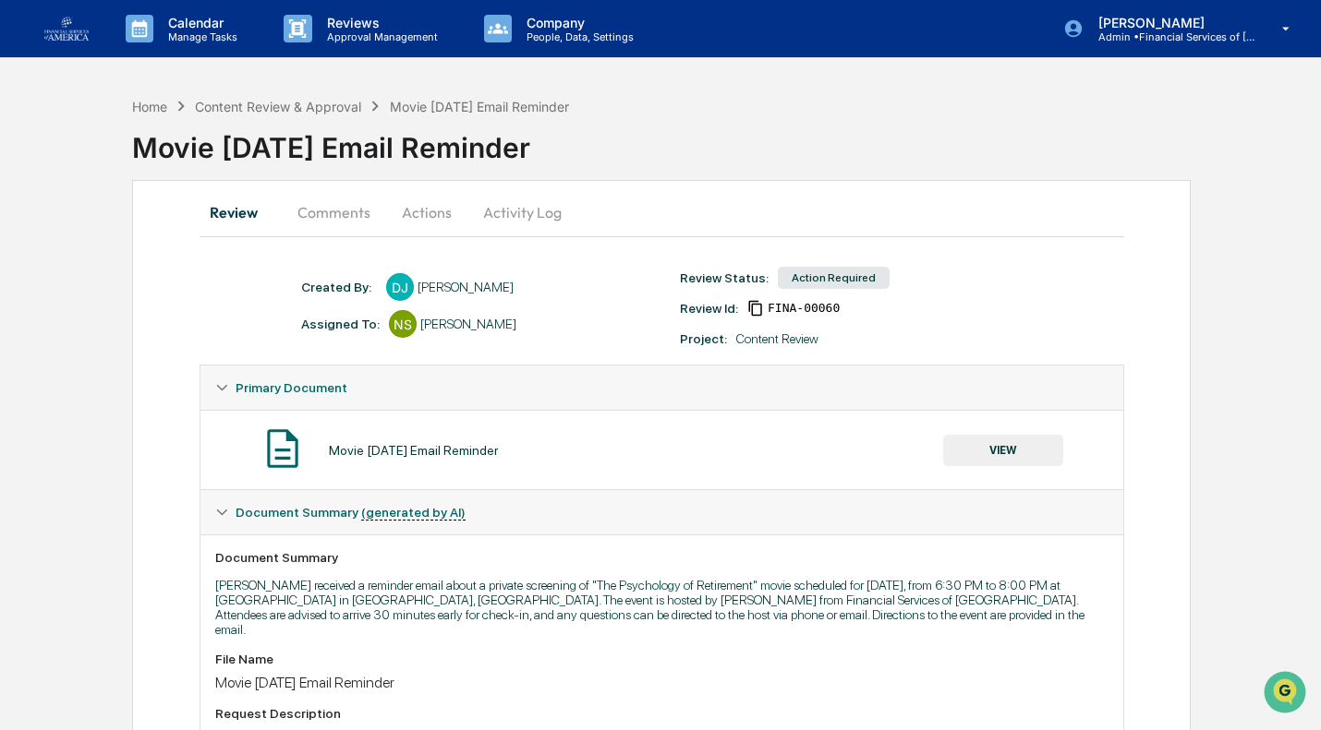
click at [434, 216] on button "Actions" at bounding box center [426, 212] width 83 height 44
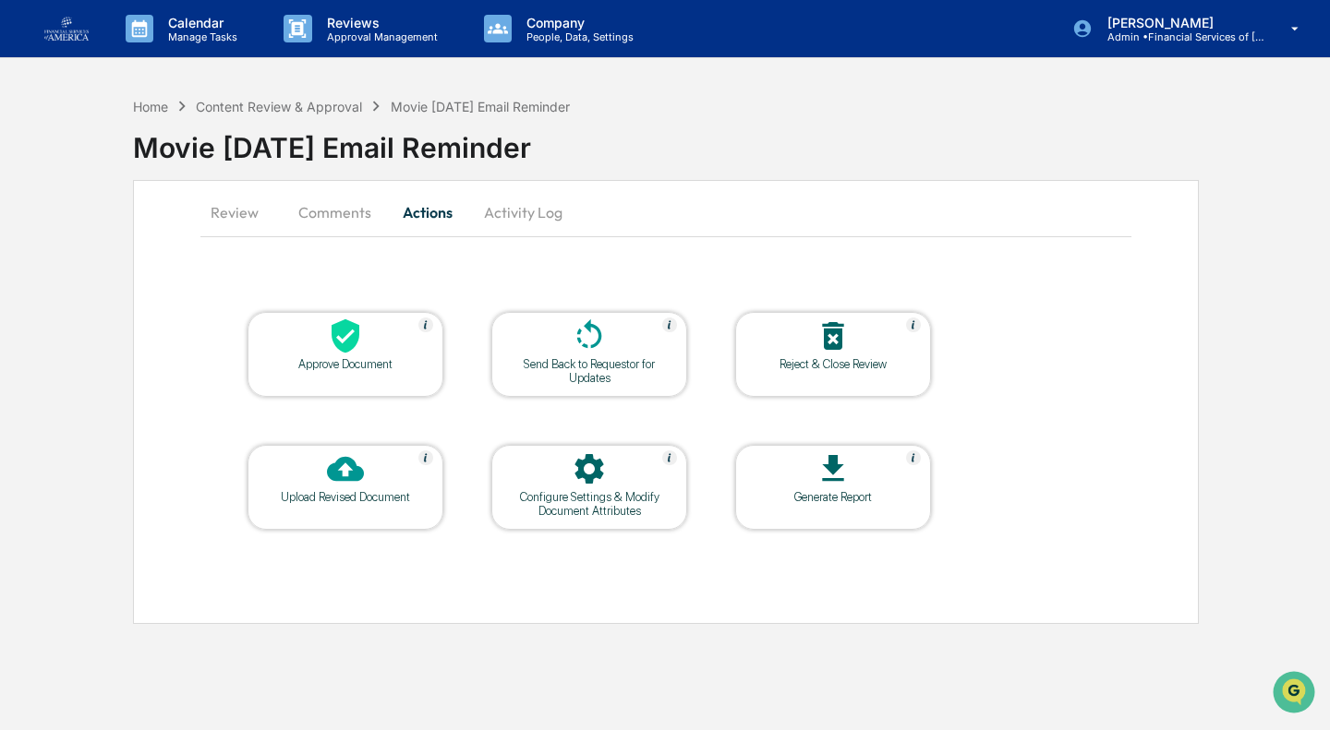
click at [362, 355] on div at bounding box center [345, 338] width 185 height 40
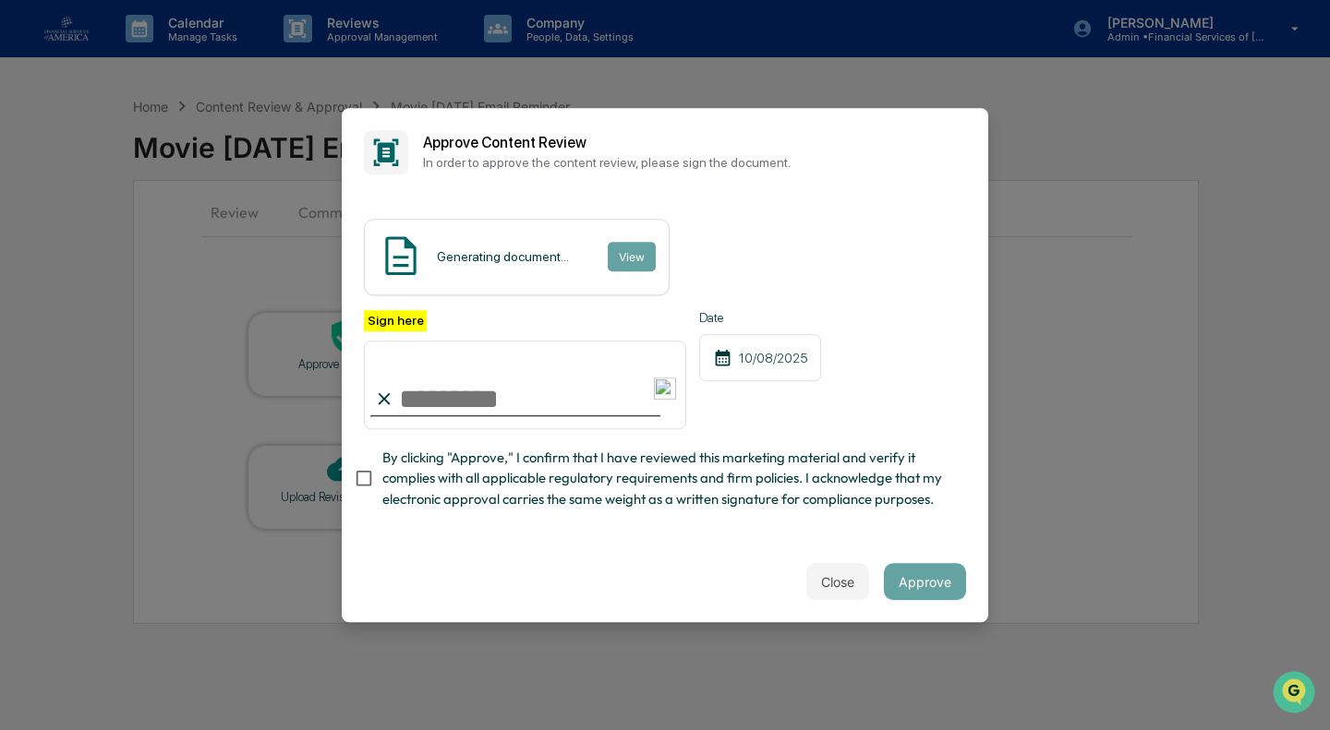
click at [448, 475] on span "By clicking "Approve," I confirm that I have reviewed this marketing material a…" at bounding box center [666, 479] width 569 height 62
click at [460, 368] on input "Sign here" at bounding box center [525, 385] width 322 height 89
type input "**********"
click at [897, 582] on button "Approve" at bounding box center [925, 581] width 82 height 37
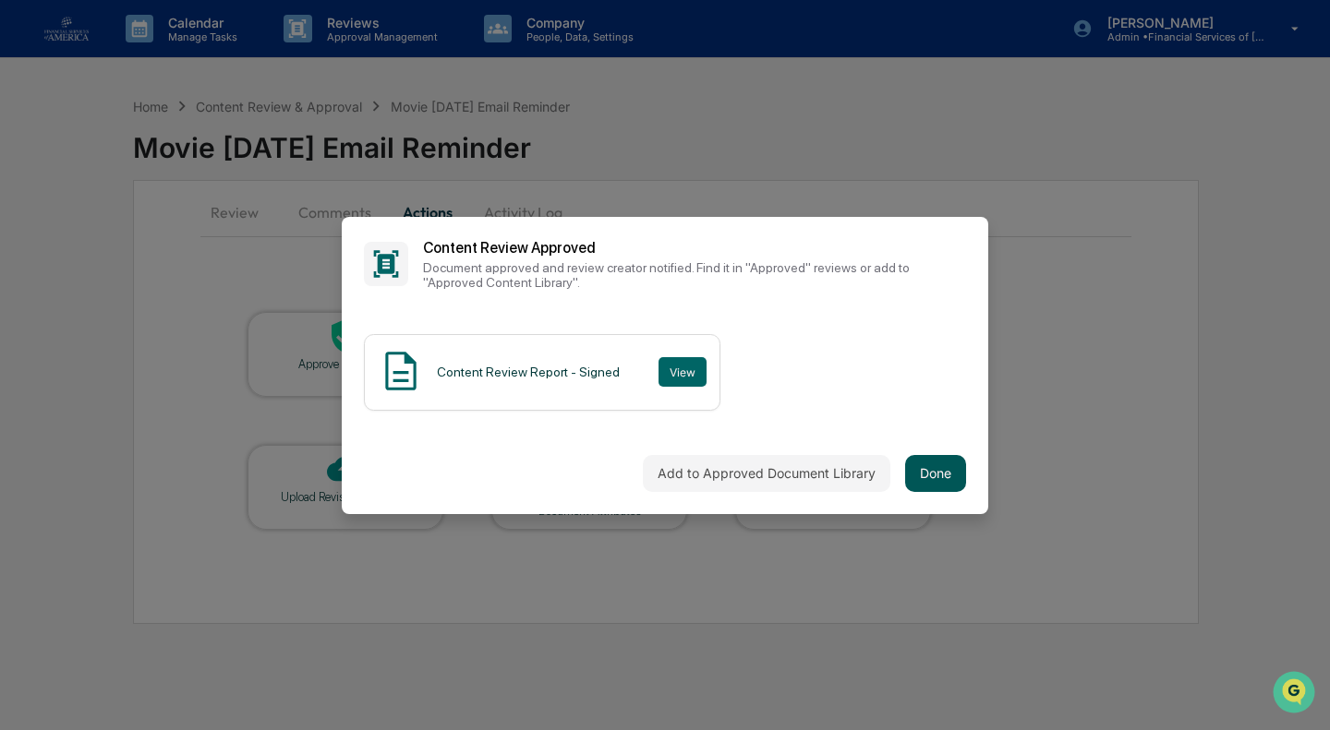
click at [918, 476] on button "Done" at bounding box center [935, 473] width 61 height 37
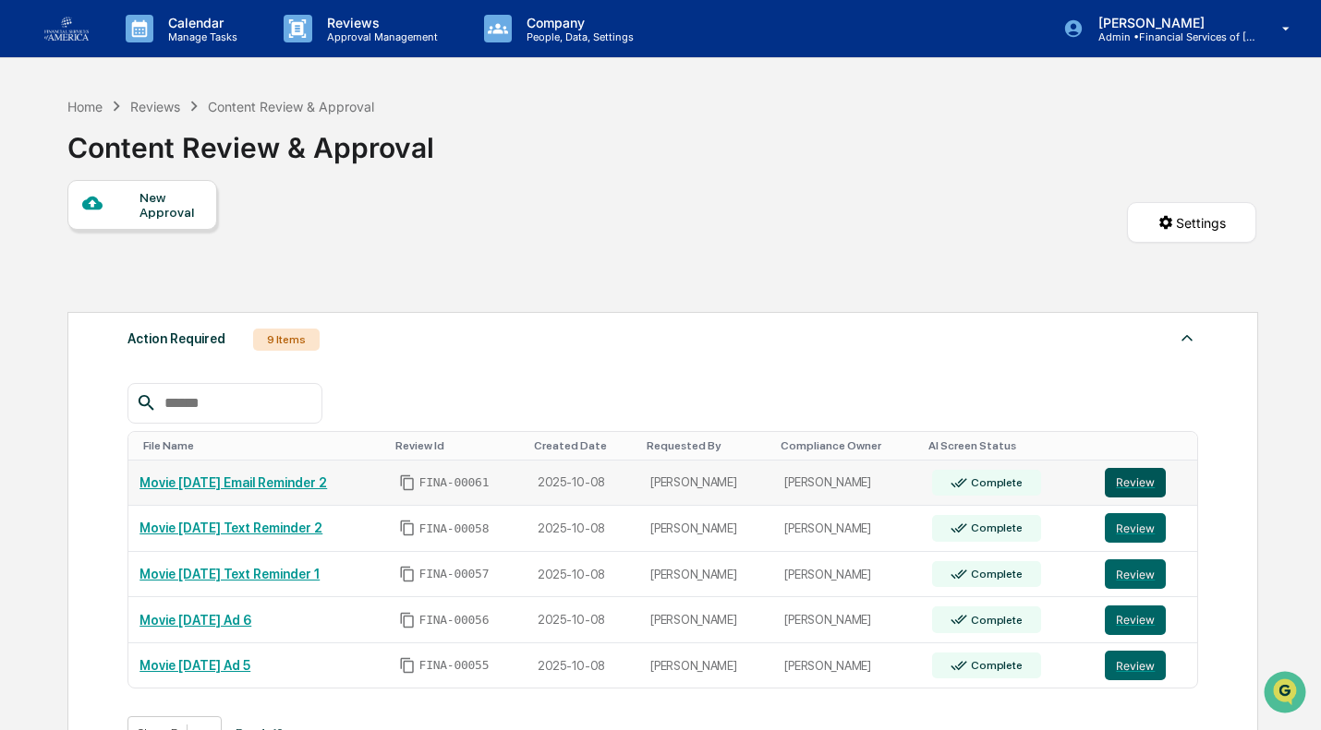
click at [1123, 487] on button "Review" at bounding box center [1135, 483] width 61 height 30
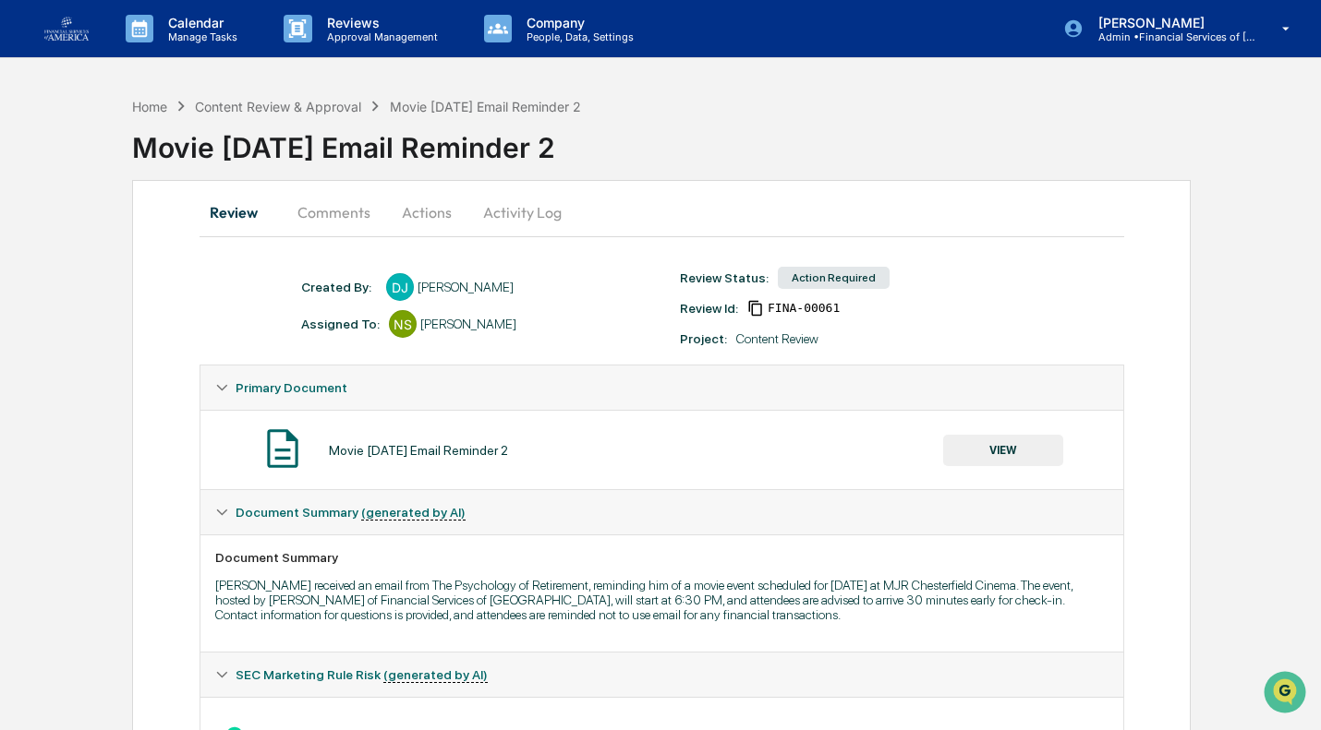
scroll to position [287, 0]
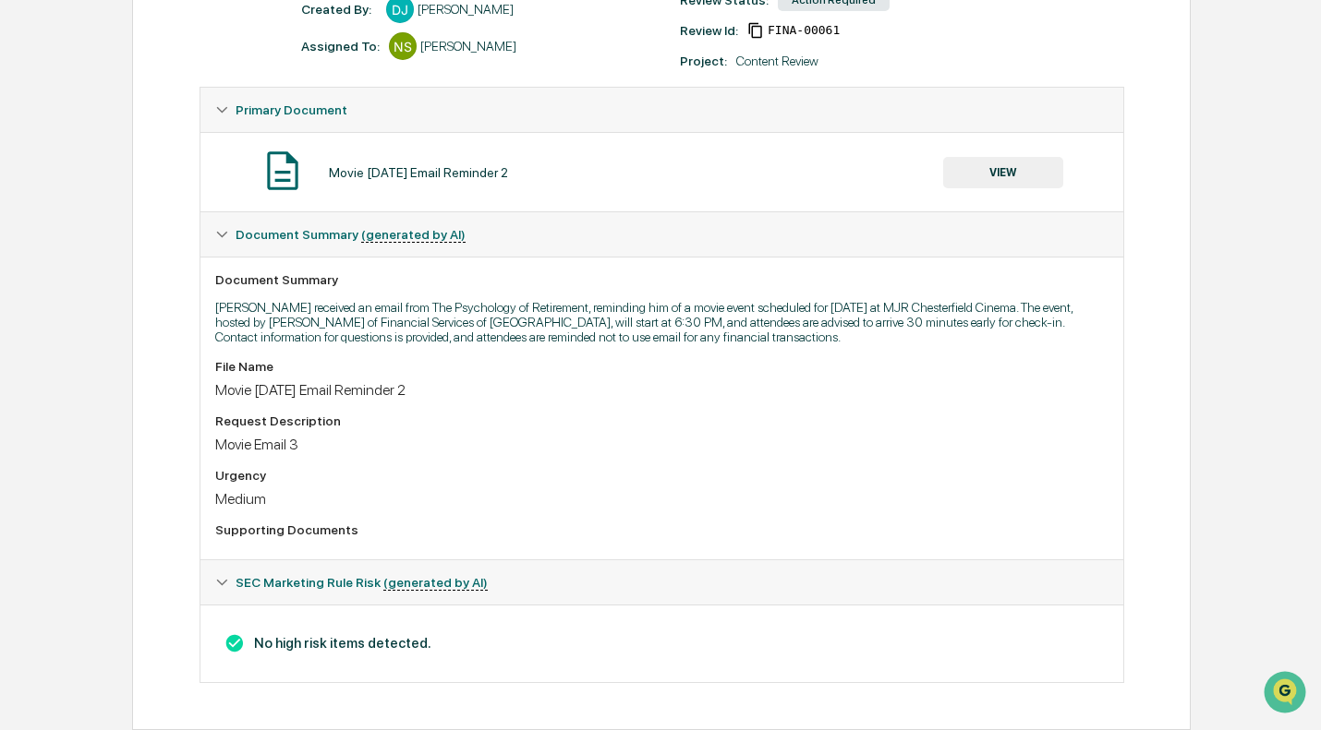
click at [994, 171] on button "VIEW" at bounding box center [1003, 172] width 120 height 31
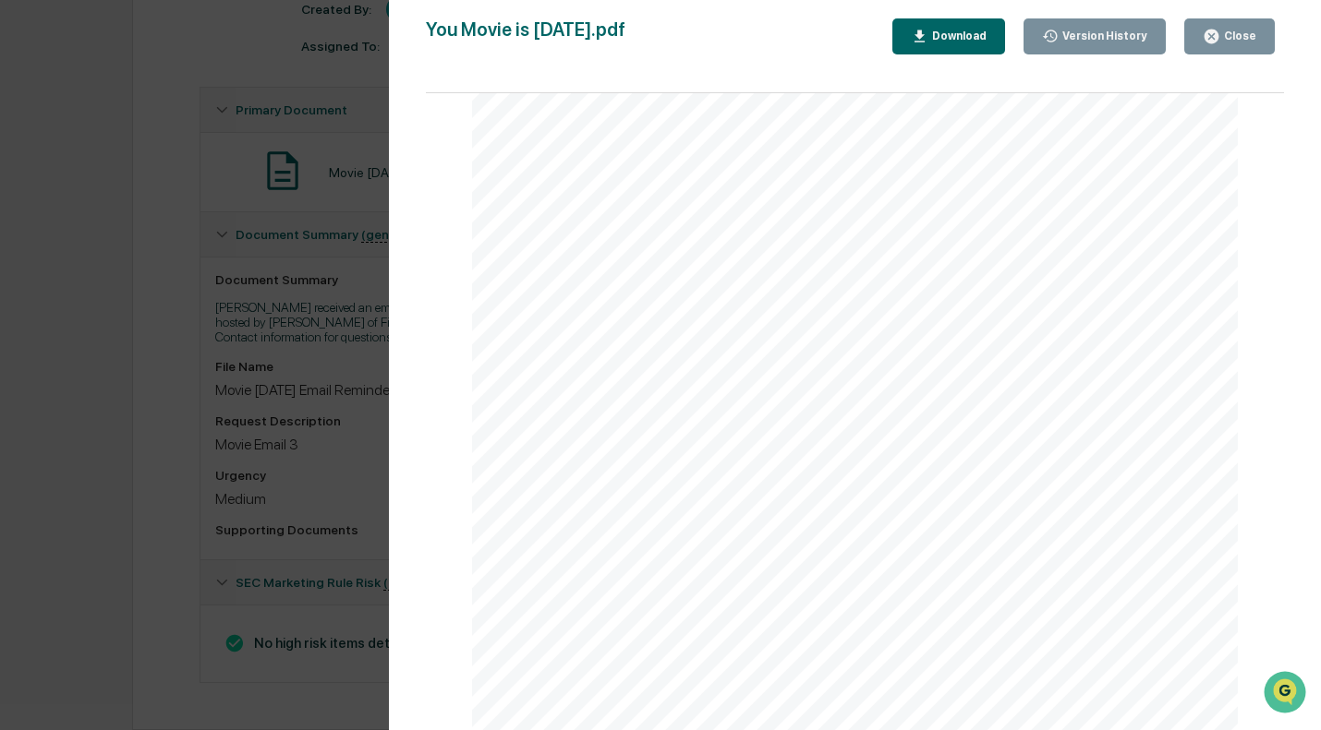
scroll to position [272, 0]
drag, startPoint x: 1074, startPoint y: 435, endPoint x: 1184, endPoint y: 565, distance: 170.4
click at [1184, 565] on div "Hello Edsar, The big day is finally here! We’re excited to see you at MJR Chest…" at bounding box center [855, 358] width 767 height 991
click at [1231, 32] on div "Close" at bounding box center [1238, 36] width 36 height 13
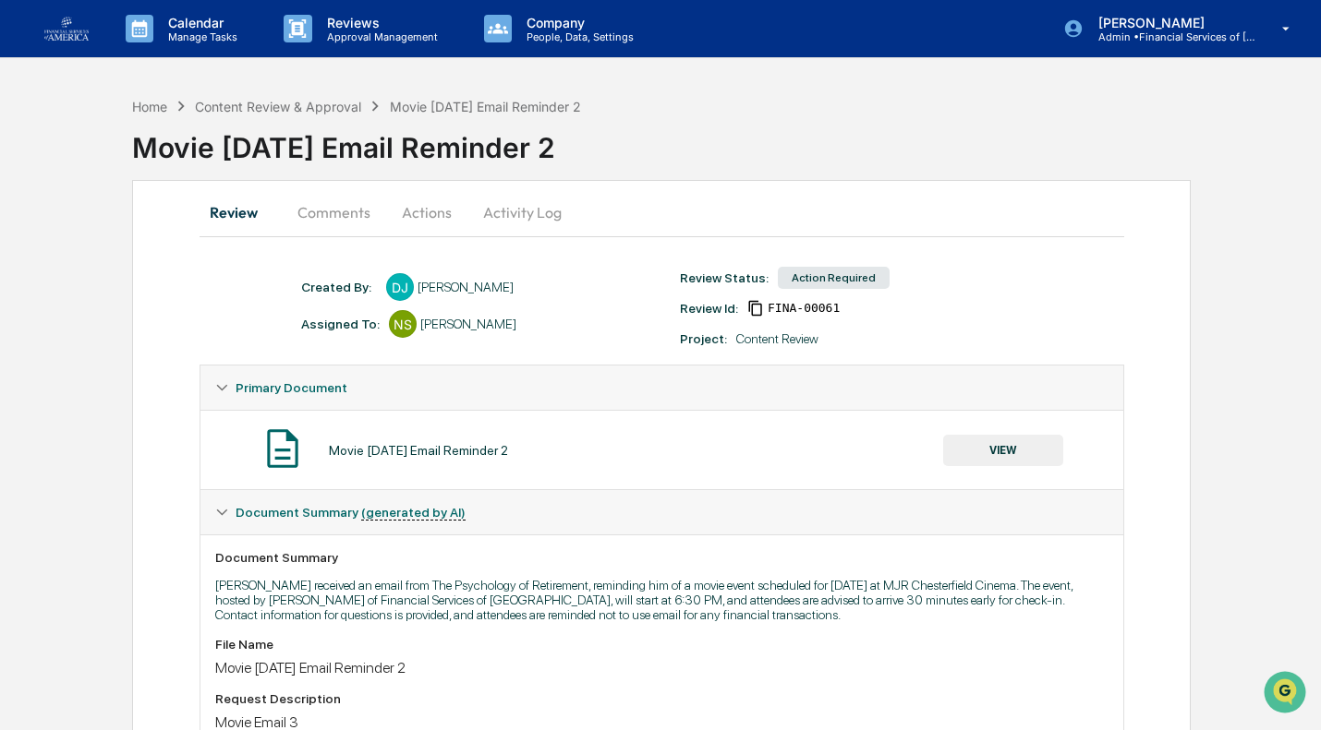
click at [416, 220] on button "Actions" at bounding box center [426, 212] width 83 height 44
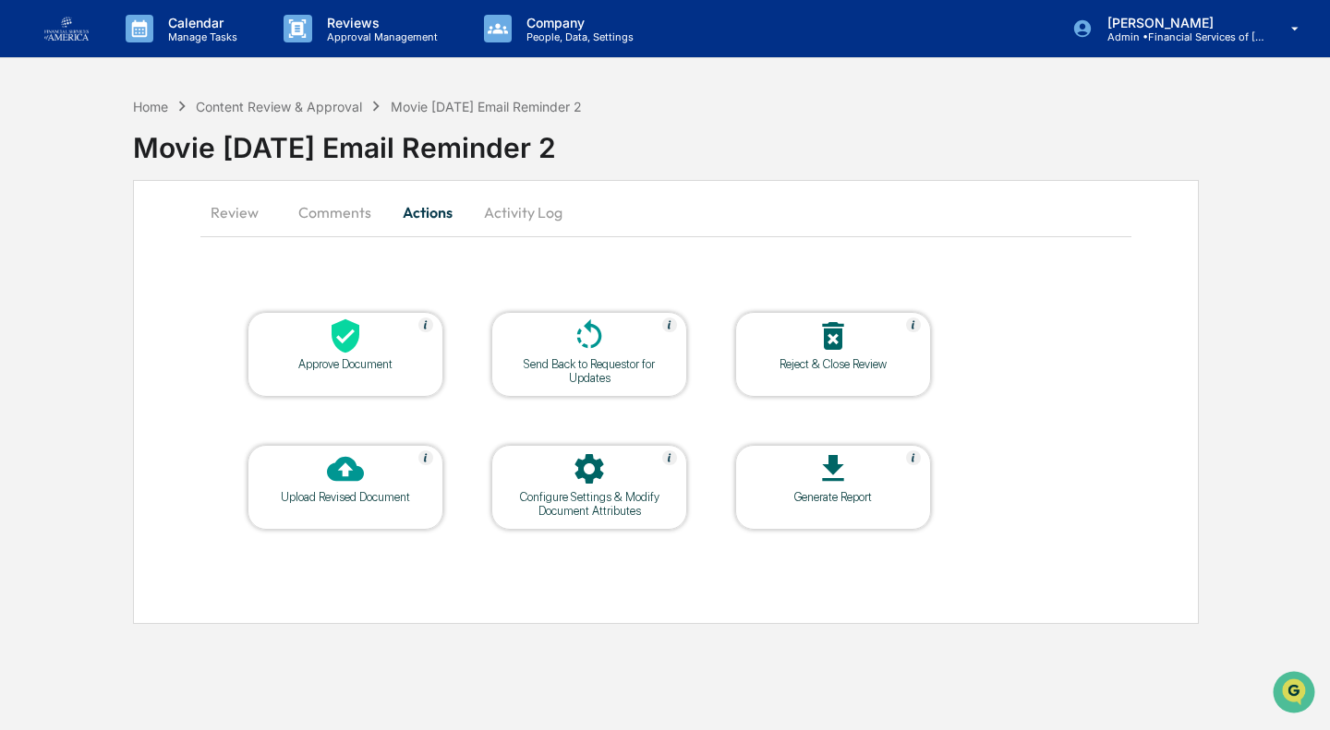
click at [337, 352] on icon at bounding box center [345, 336] width 37 height 37
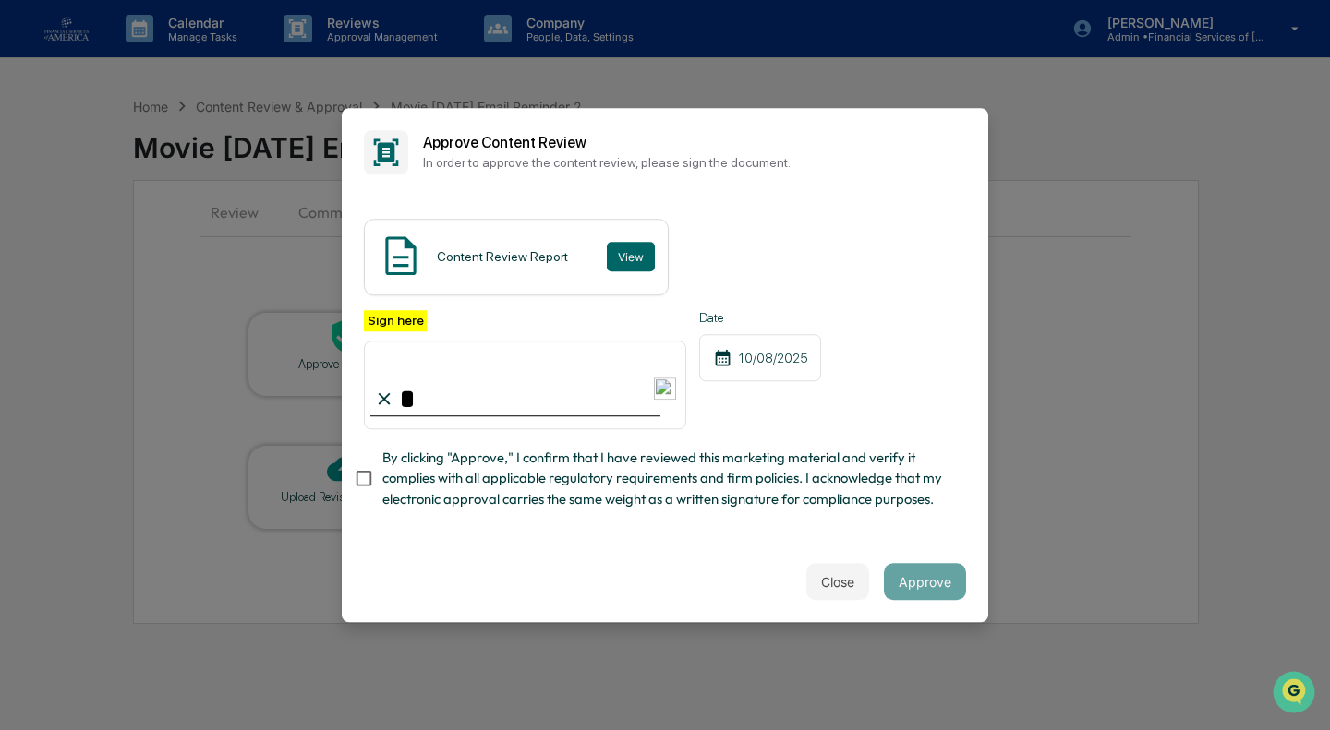
click at [420, 358] on input "*" at bounding box center [525, 385] width 322 height 89
type input "**********"
click at [416, 466] on span "By clicking "Approve," I confirm that I have reviewed this marketing material a…" at bounding box center [666, 479] width 569 height 62
click at [922, 598] on button "Approve" at bounding box center [925, 581] width 82 height 37
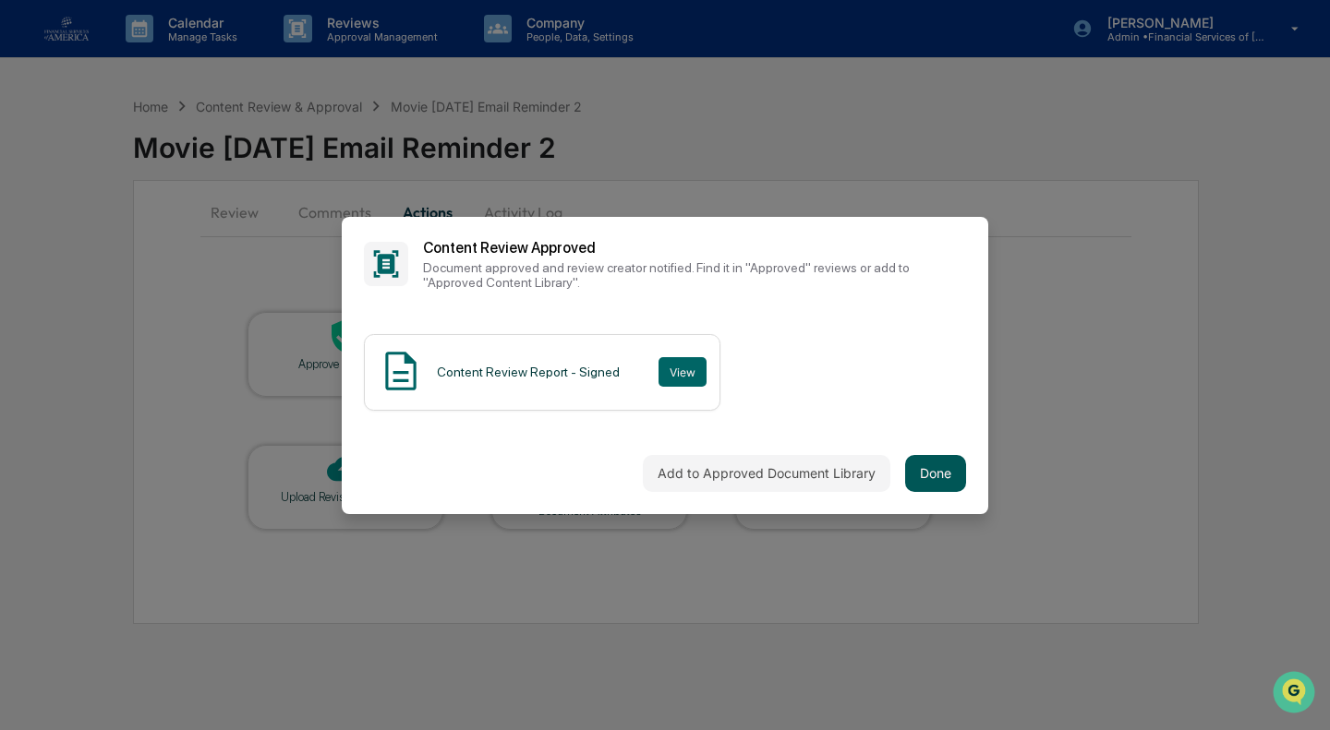
click at [938, 459] on button "Done" at bounding box center [935, 473] width 61 height 37
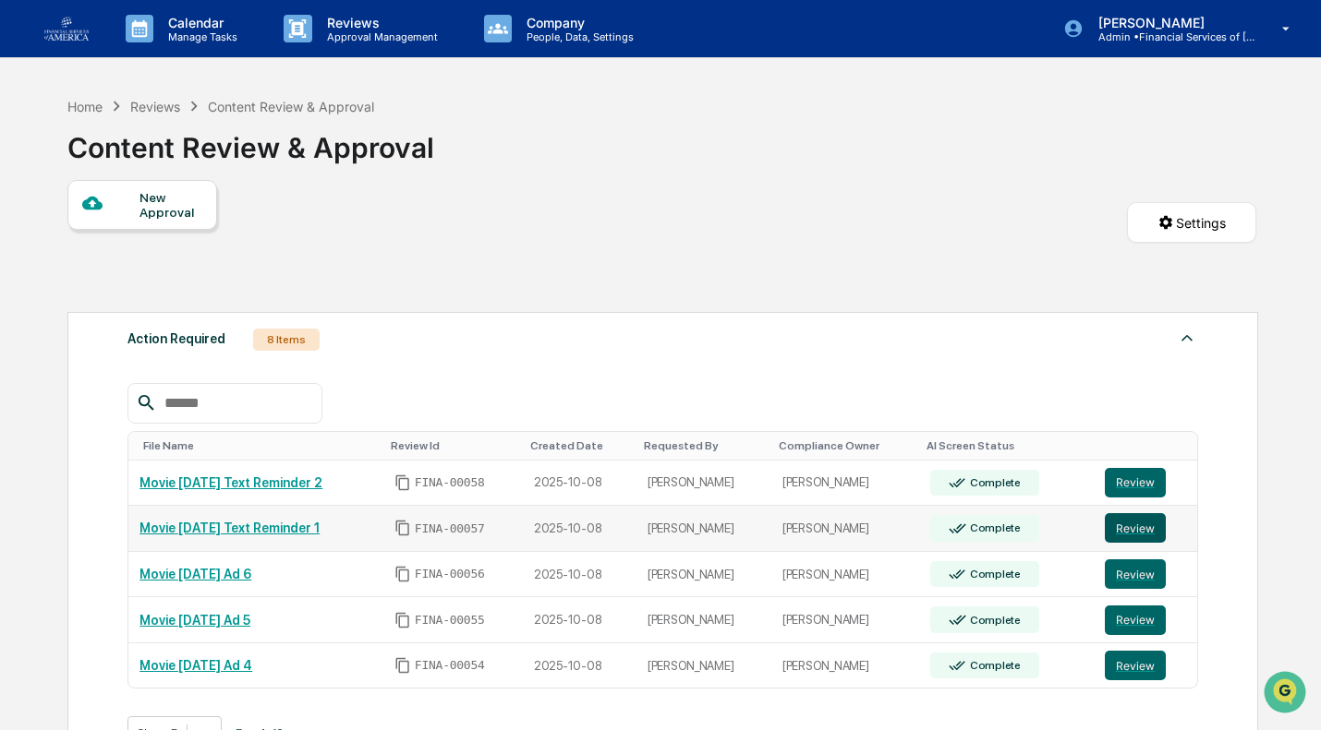
click at [1136, 529] on button "Review" at bounding box center [1135, 528] width 61 height 30
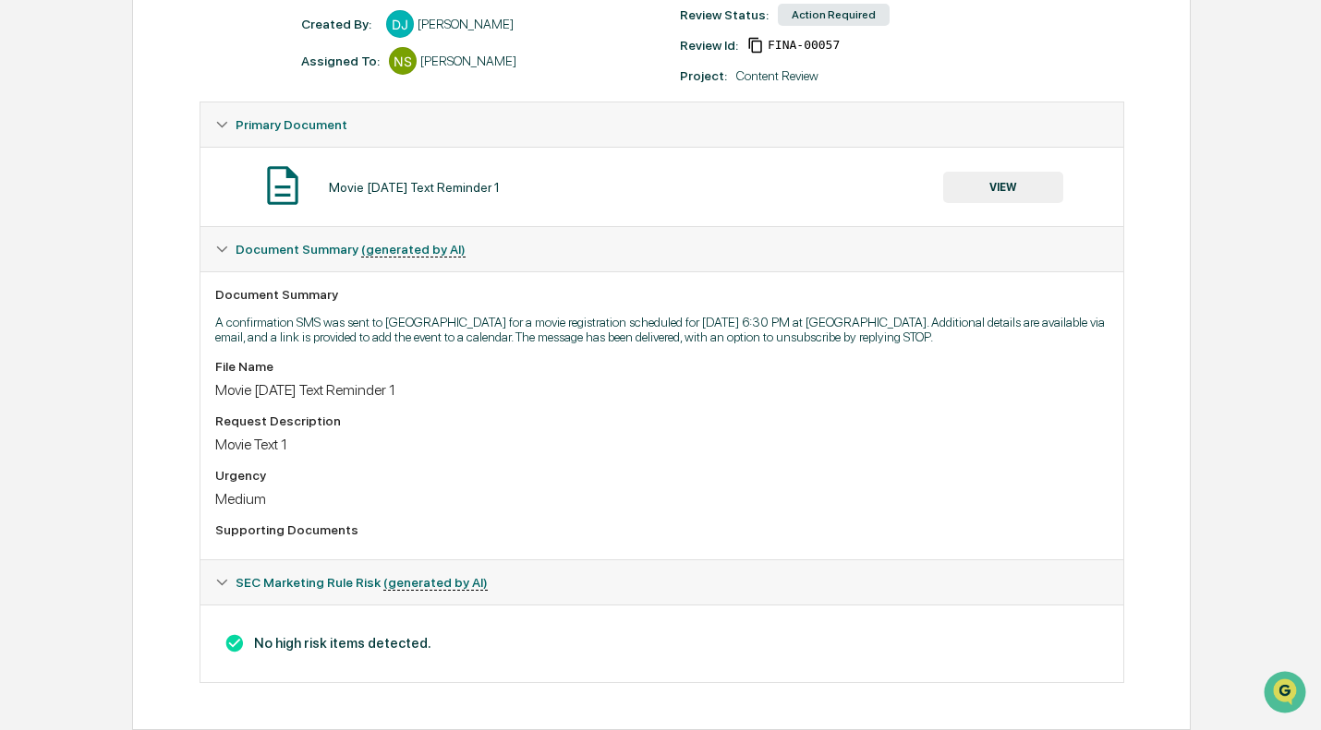
scroll to position [272, 0]
click at [980, 205] on div "Movie [DATE] Text Reminder 1 VIEW" at bounding box center [661, 186] width 923 height 79
click at [998, 183] on button "VIEW" at bounding box center [1003, 187] width 120 height 31
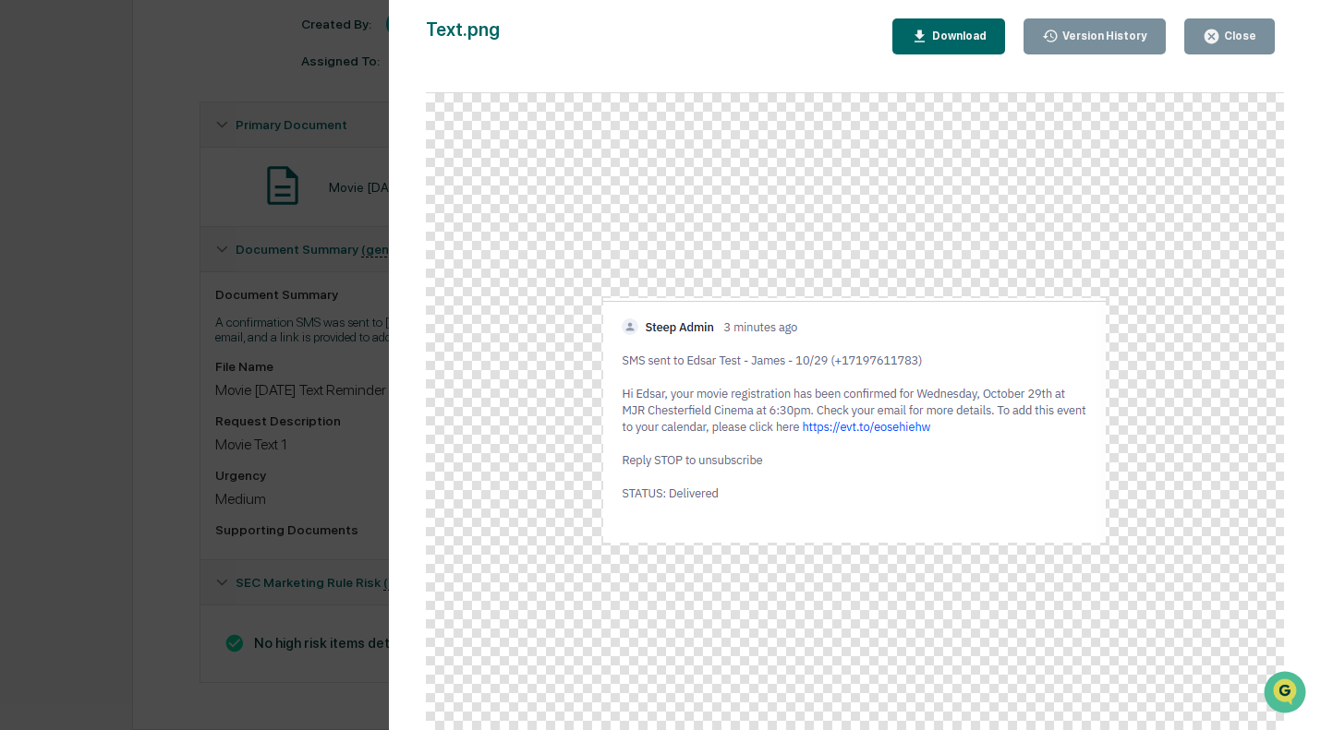
click at [1229, 19] on button "Close" at bounding box center [1229, 36] width 91 height 36
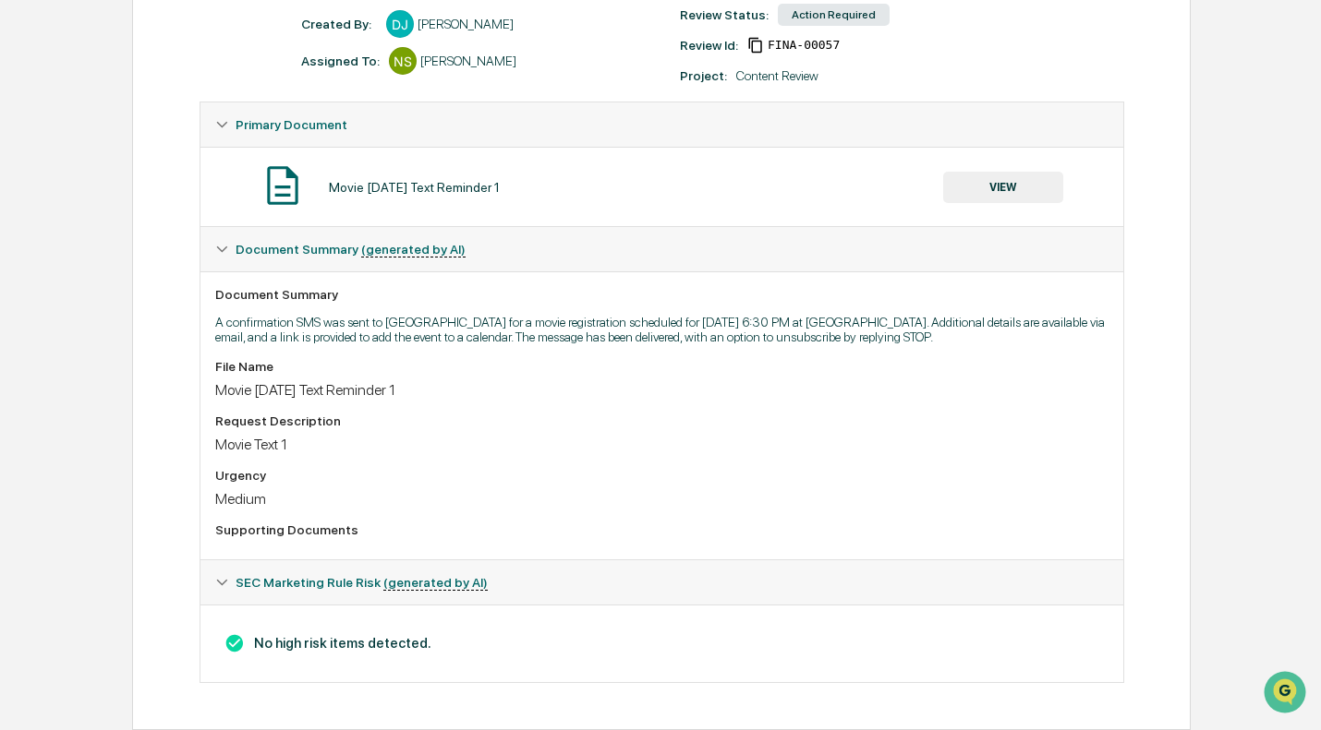
scroll to position [0, 0]
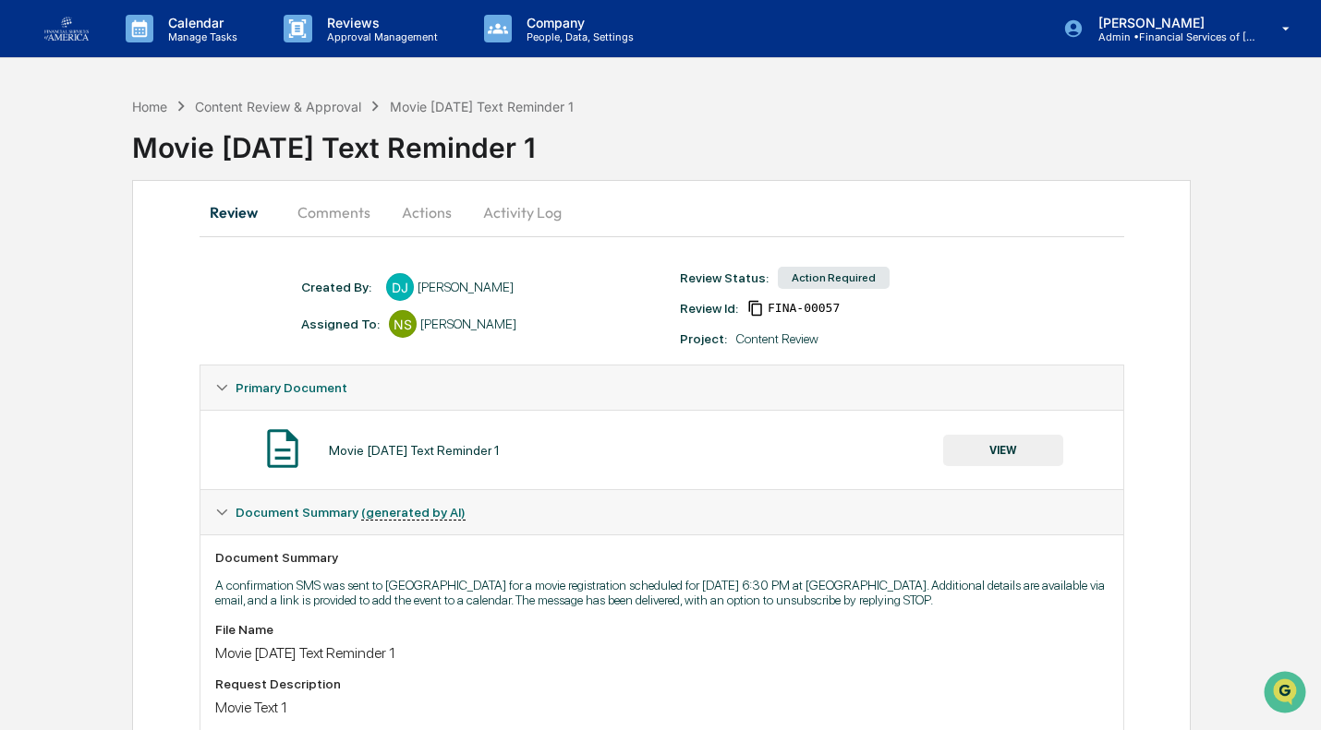
click at [418, 211] on button "Actions" at bounding box center [426, 212] width 83 height 44
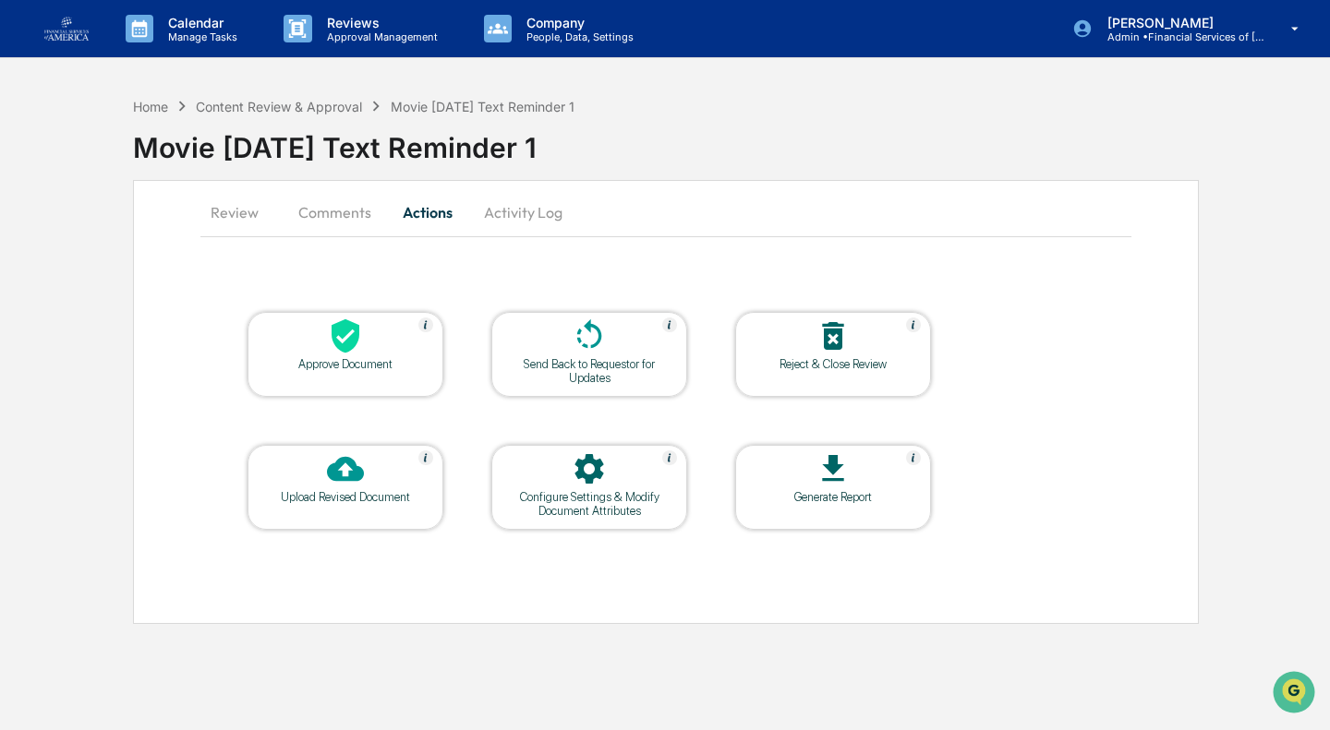
click at [386, 354] on div at bounding box center [345, 338] width 185 height 40
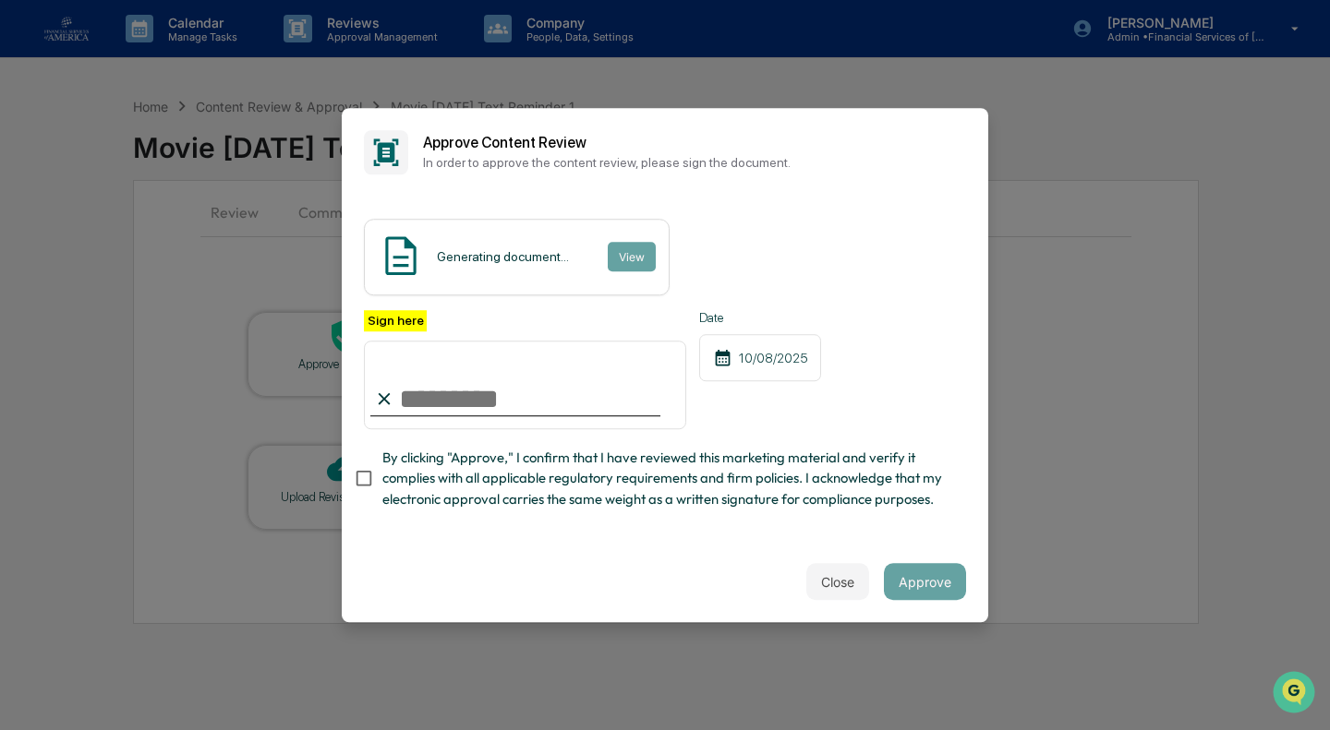
click at [405, 463] on span "By clicking "Approve," I confirm that I have reviewed this marketing material a…" at bounding box center [666, 479] width 569 height 62
click at [417, 392] on input "Sign here" at bounding box center [525, 385] width 322 height 89
type input "**********"
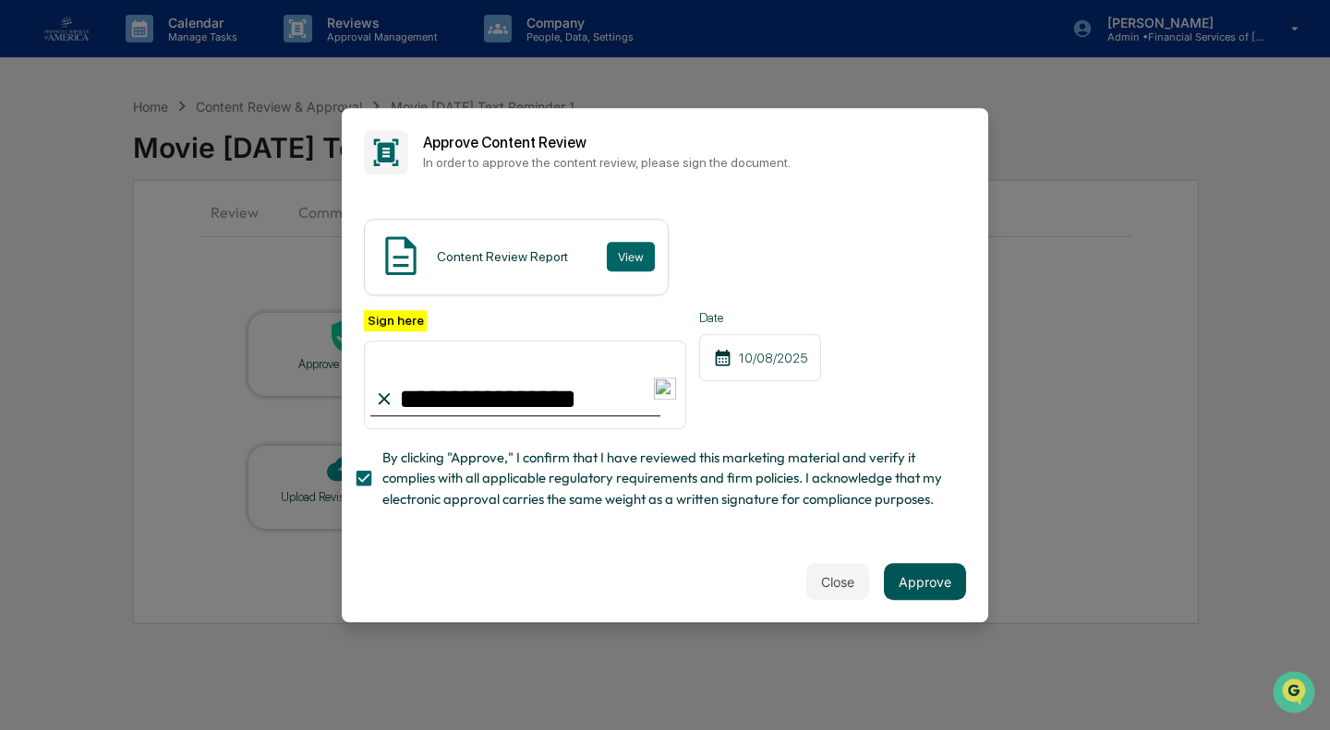
click at [930, 591] on button "Approve" at bounding box center [925, 581] width 82 height 37
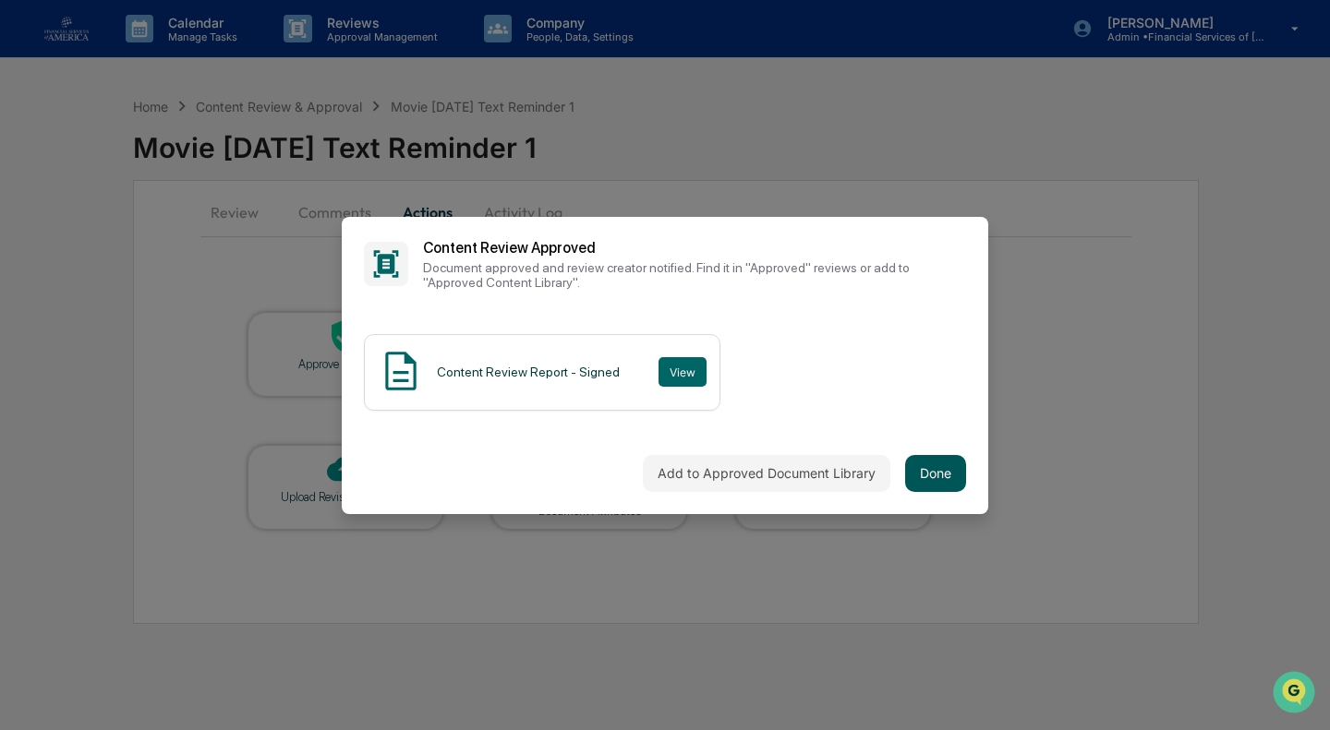
click at [939, 468] on button "Done" at bounding box center [935, 473] width 61 height 37
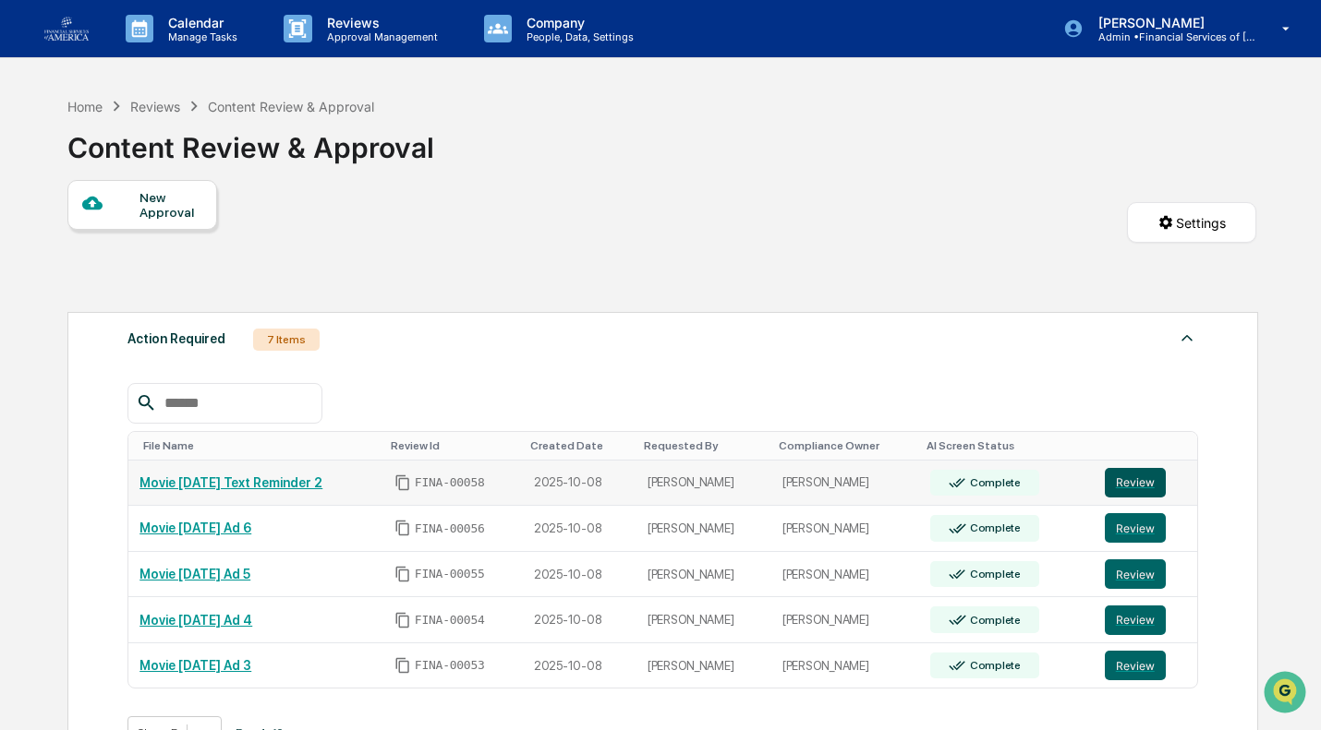
click at [1120, 495] on button "Review" at bounding box center [1135, 483] width 61 height 30
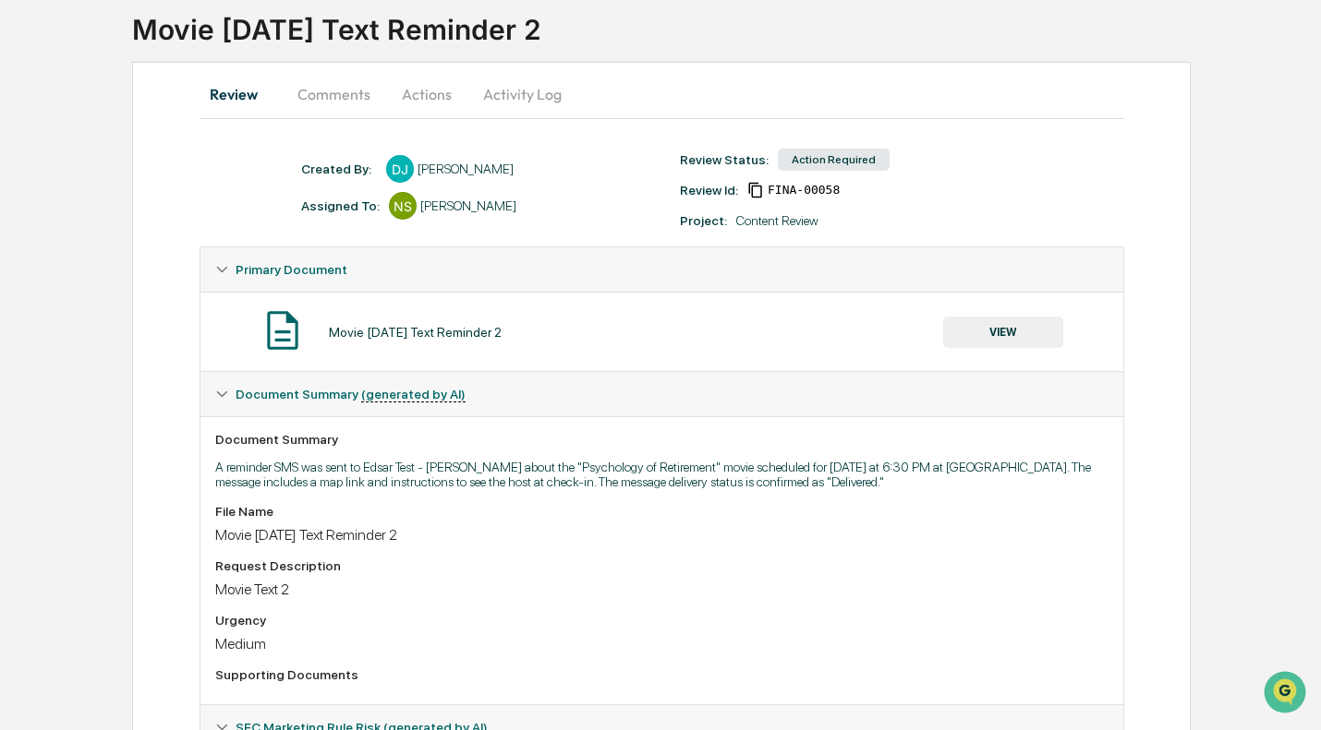
scroll to position [272, 0]
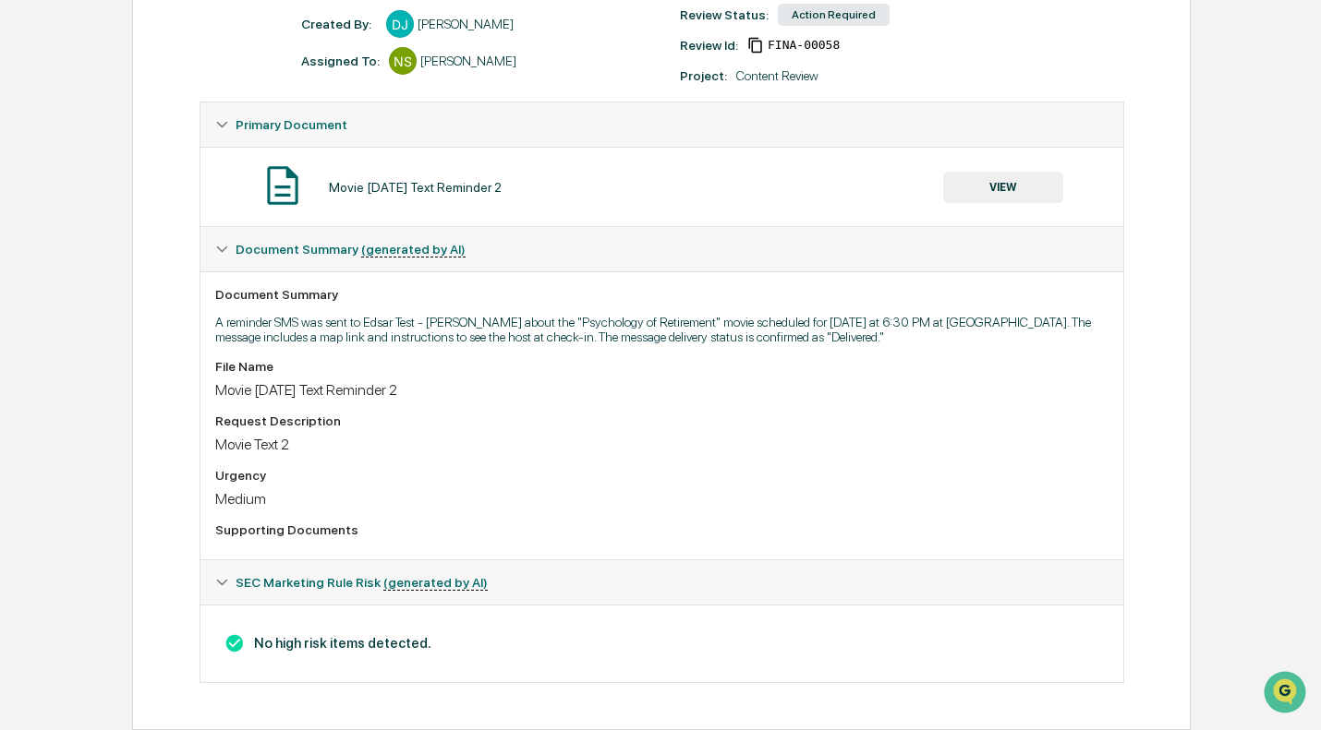
click at [1004, 176] on button "VIEW" at bounding box center [1003, 187] width 120 height 31
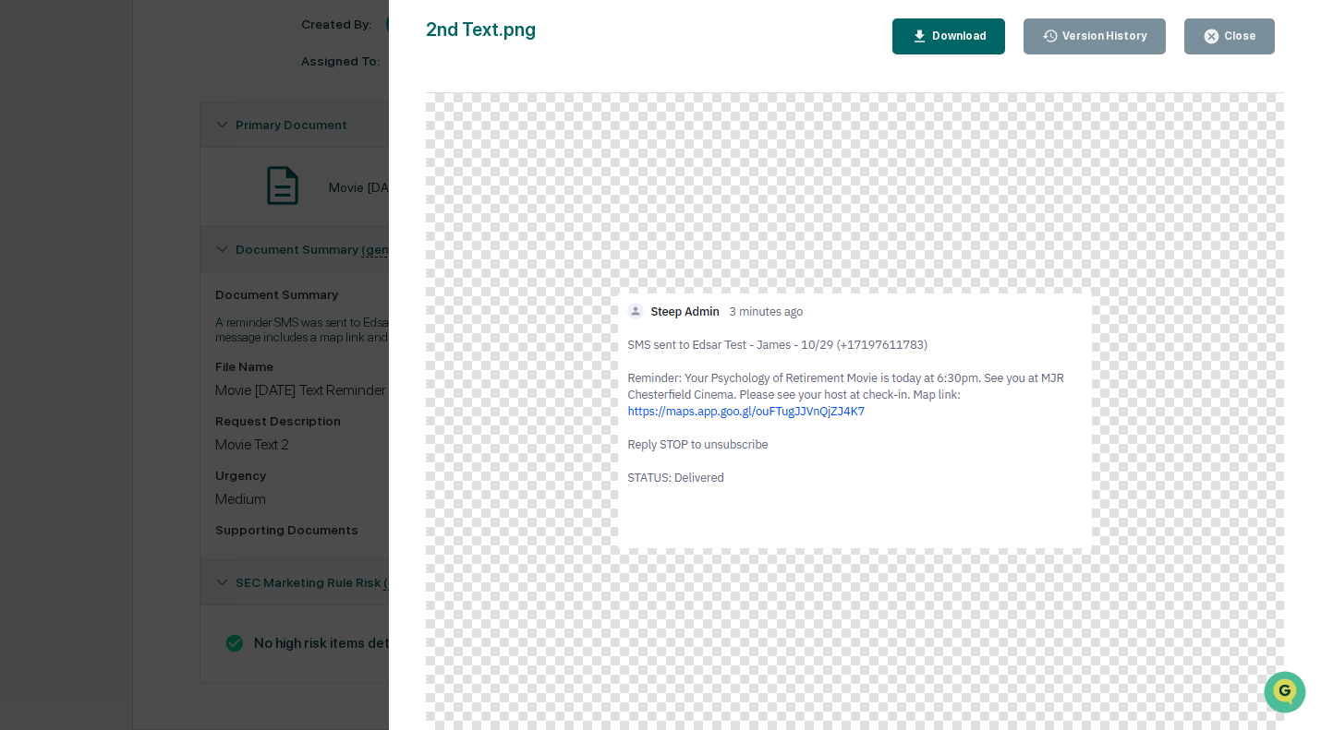
click at [1226, 40] on div "Close" at bounding box center [1238, 36] width 36 height 13
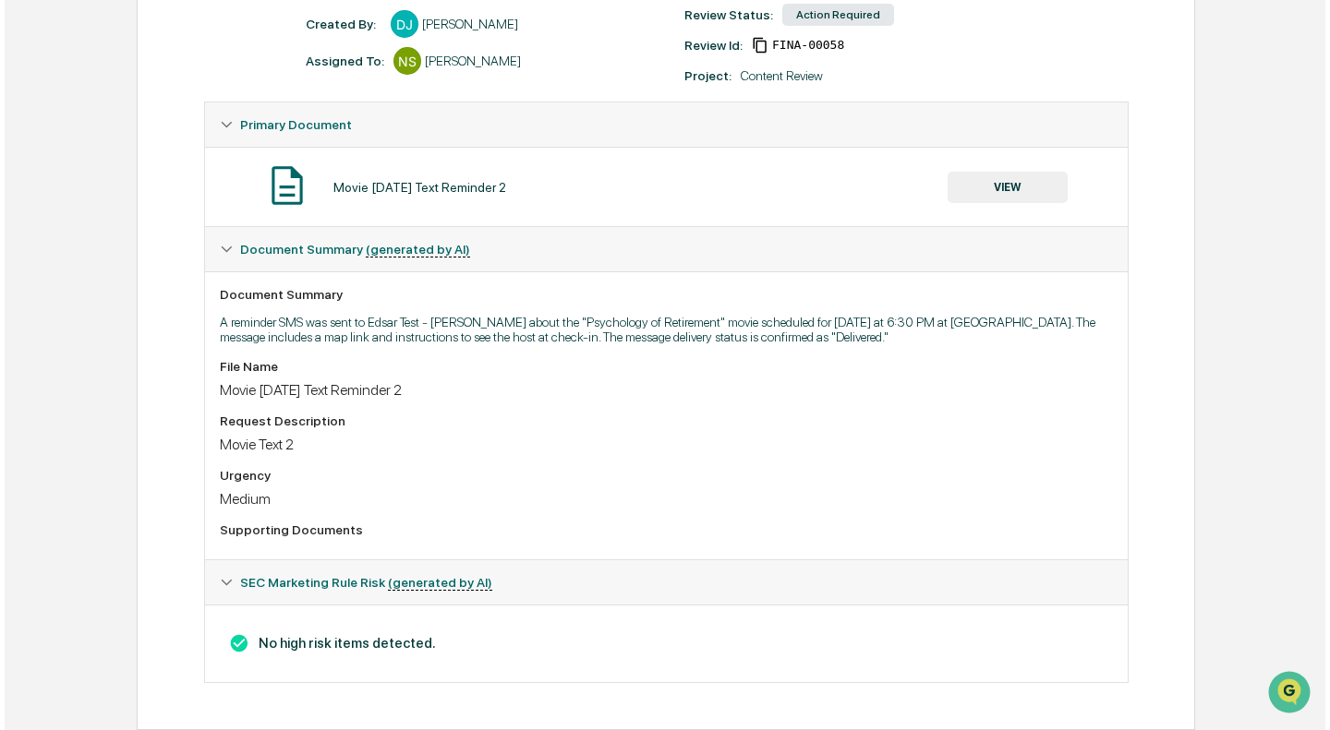
scroll to position [0, 0]
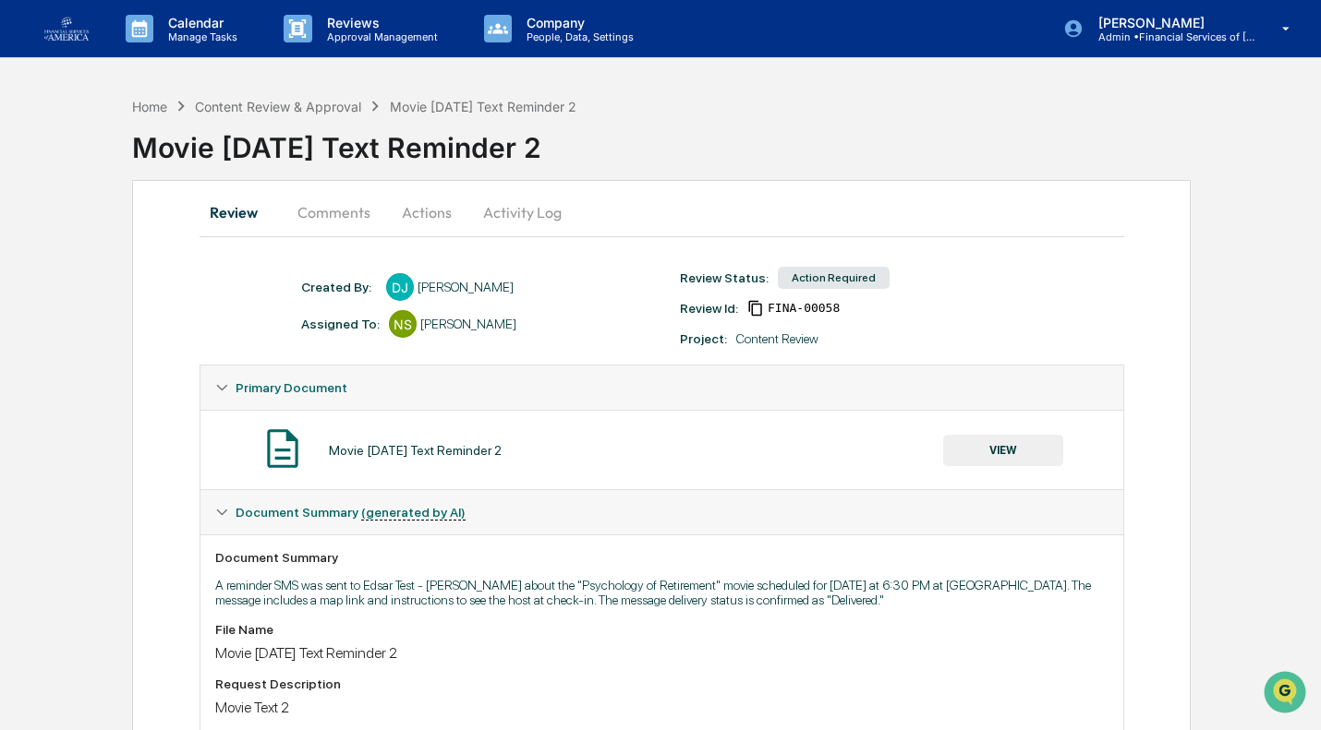
click at [412, 208] on button "Actions" at bounding box center [426, 212] width 83 height 44
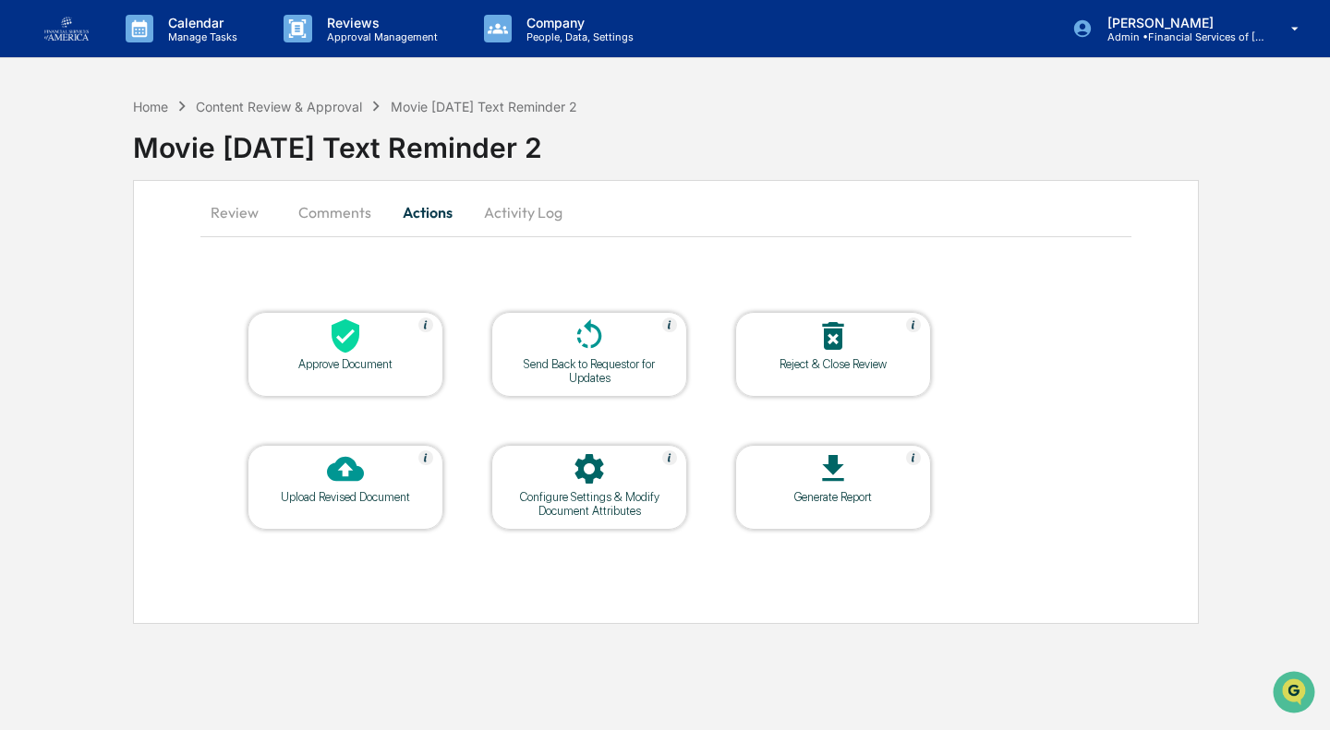
click at [382, 347] on div at bounding box center [345, 338] width 185 height 40
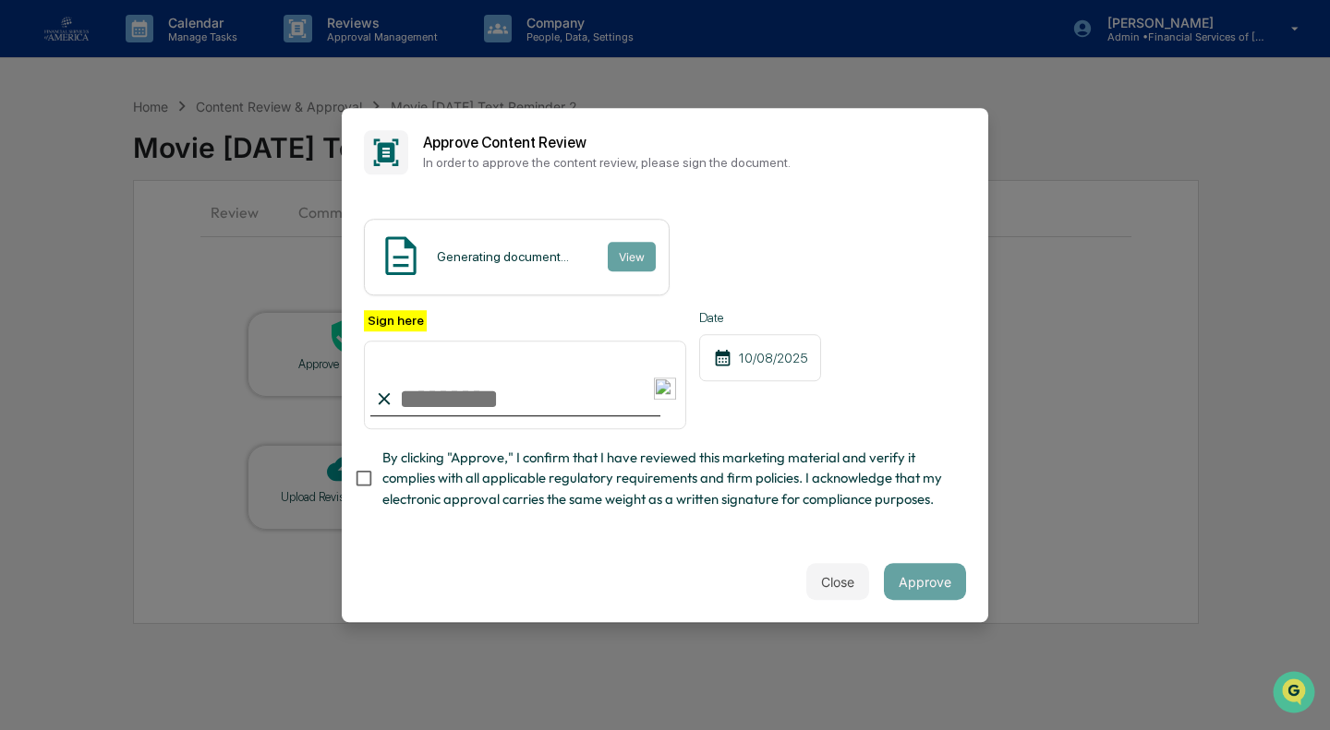
click at [416, 496] on span "By clicking "Approve," I confirm that I have reviewed this marketing material a…" at bounding box center [666, 479] width 569 height 62
click at [444, 381] on input "Sign here" at bounding box center [525, 385] width 322 height 89
type input "**********"
click at [587, 510] on span "By clicking "Approve," I confirm that I have reviewed this marketing material a…" at bounding box center [666, 479] width 569 height 62
click at [524, 469] on span "By clicking "Approve," I confirm that I have reviewed this marketing material a…" at bounding box center [666, 479] width 569 height 62
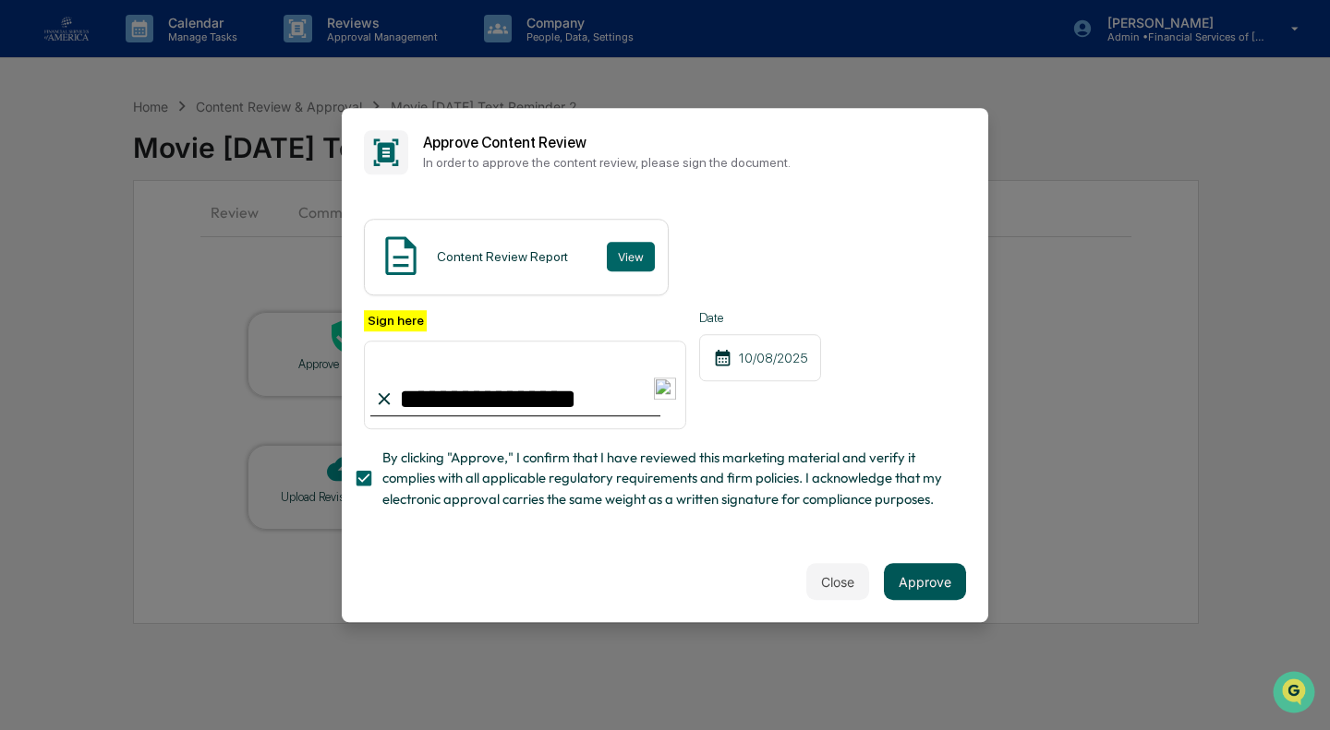
click at [914, 585] on button "Approve" at bounding box center [925, 581] width 82 height 37
